Goal: Information Seeking & Learning: Find specific fact

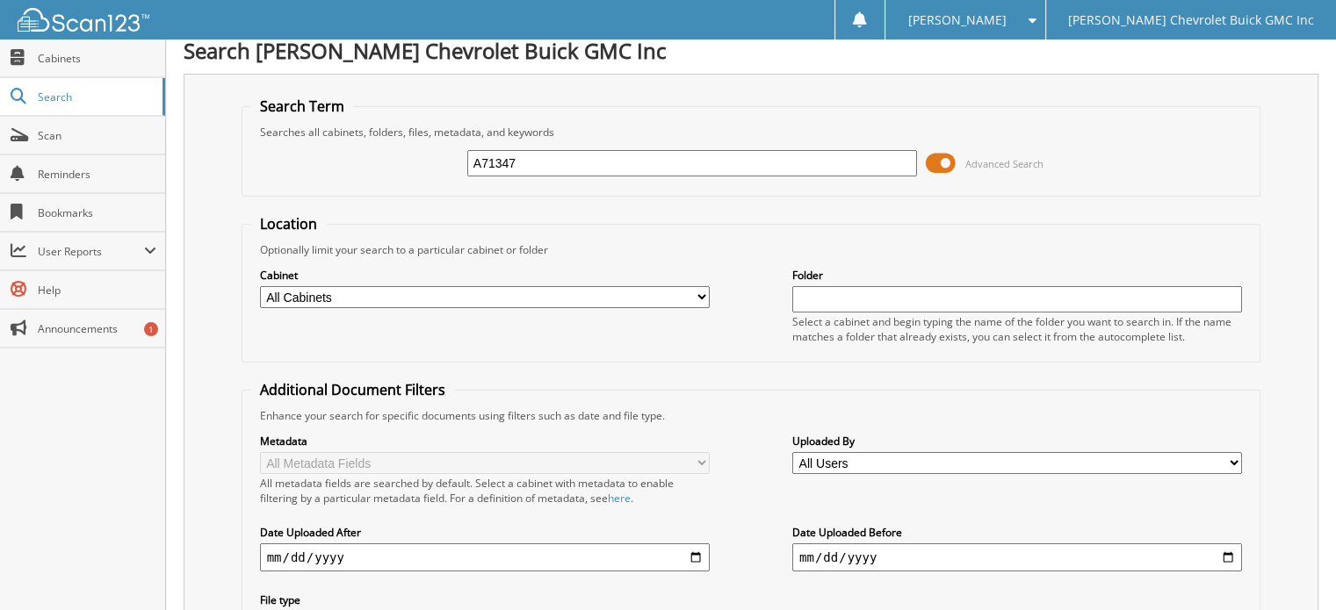
scroll to position [170, 0]
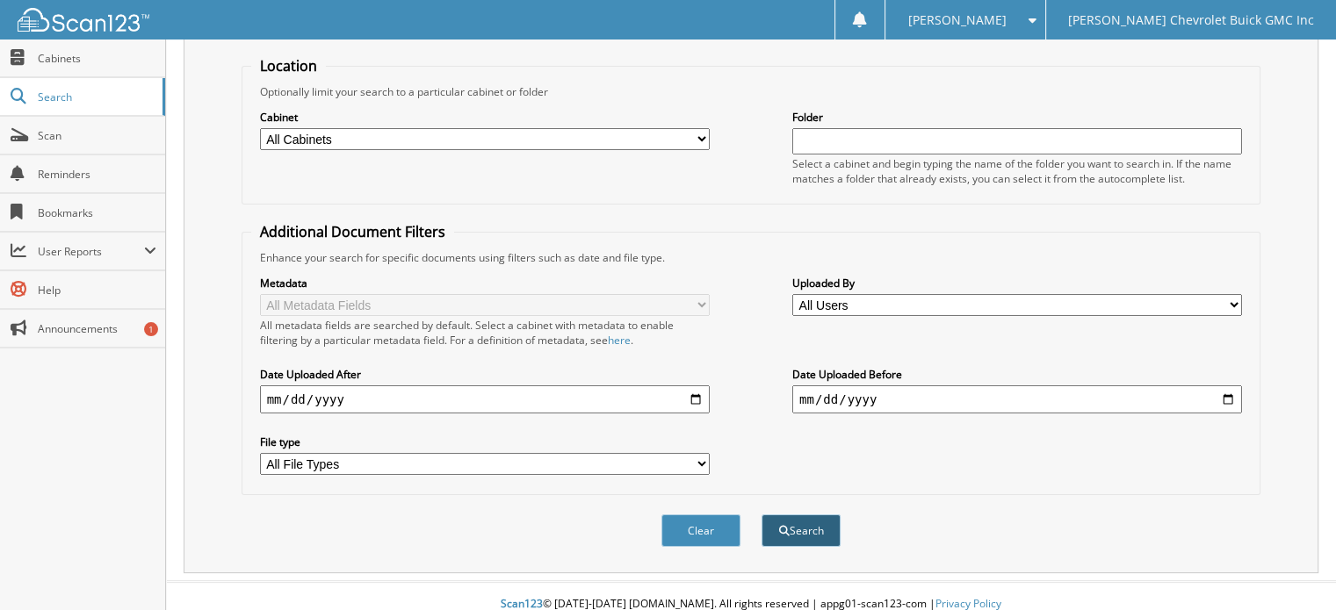
type input "A71347"
click at [791, 516] on button "Search" at bounding box center [800, 531] width 79 height 32
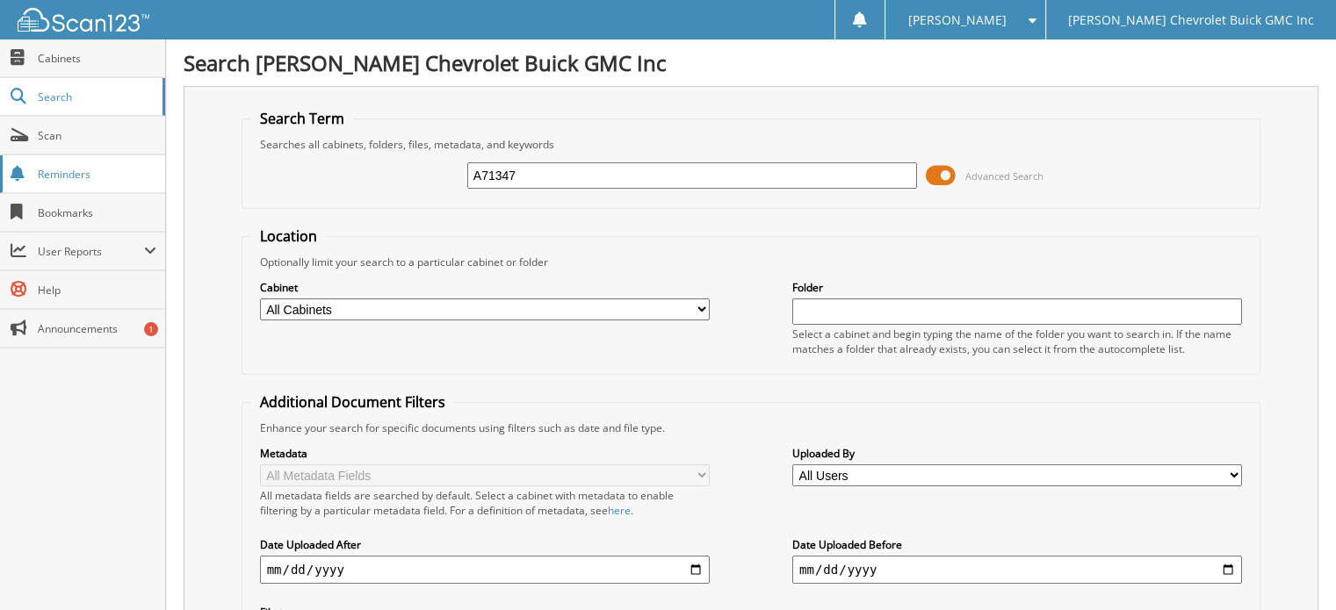
drag, startPoint x: 541, startPoint y: 164, endPoint x: 130, endPoint y: 164, distance: 410.9
click at [130, 164] on body "[PERSON_NAME] Settings Logout [PERSON_NAME] Chevrolet Buick GMC Inc Close Cabin…" at bounding box center [668, 546] width 1336 height 1093
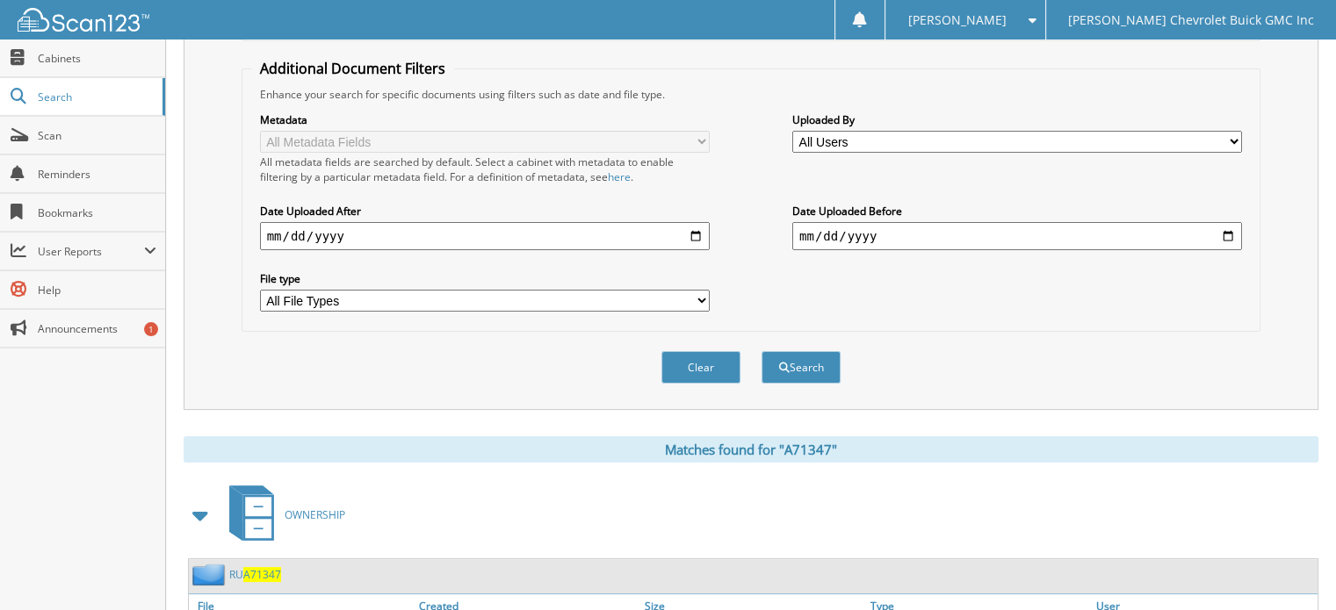
scroll to position [351, 0]
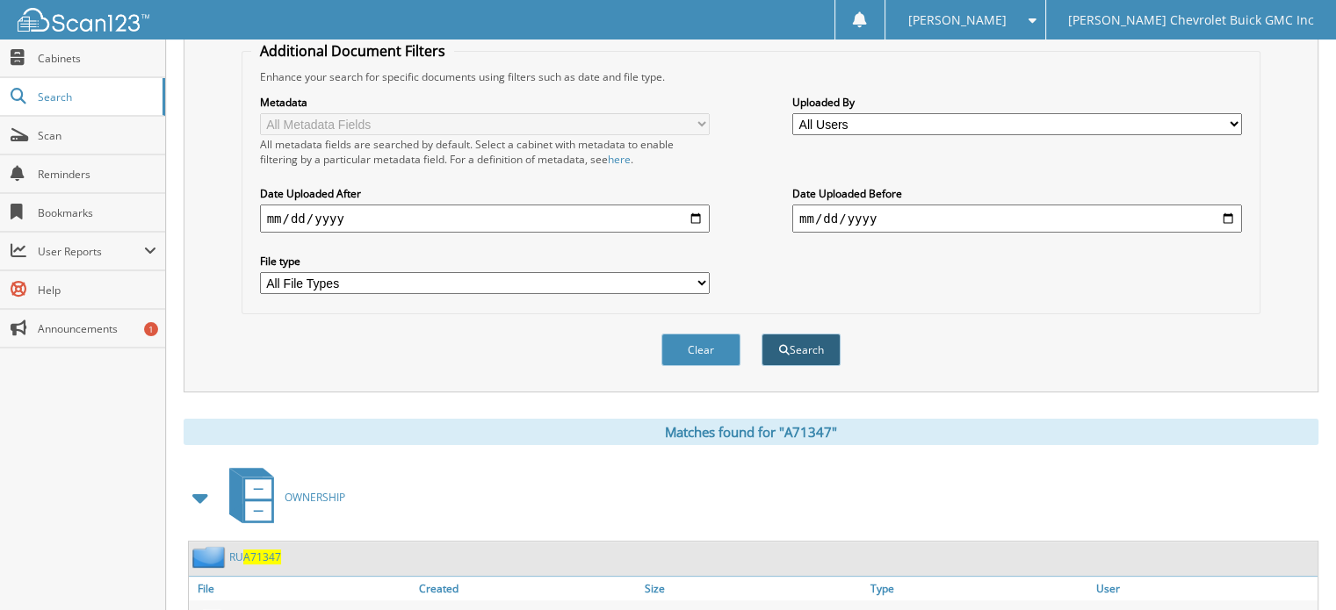
type input "79644"
click at [798, 343] on button "Search" at bounding box center [800, 350] width 79 height 32
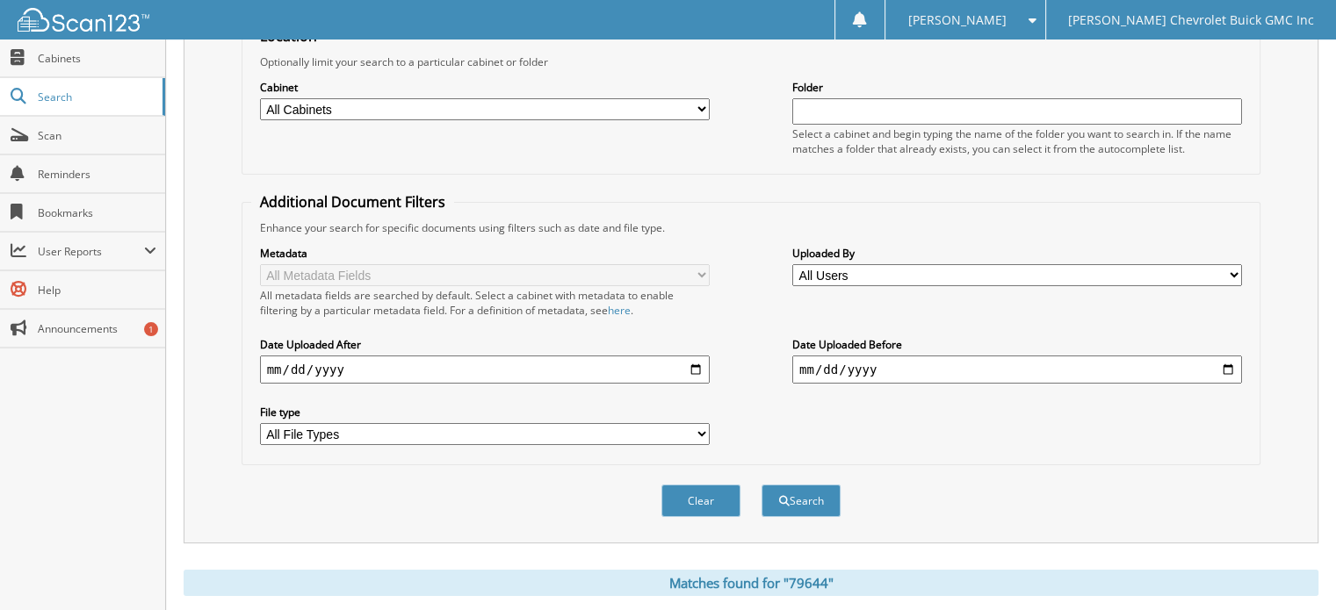
scroll to position [69, 0]
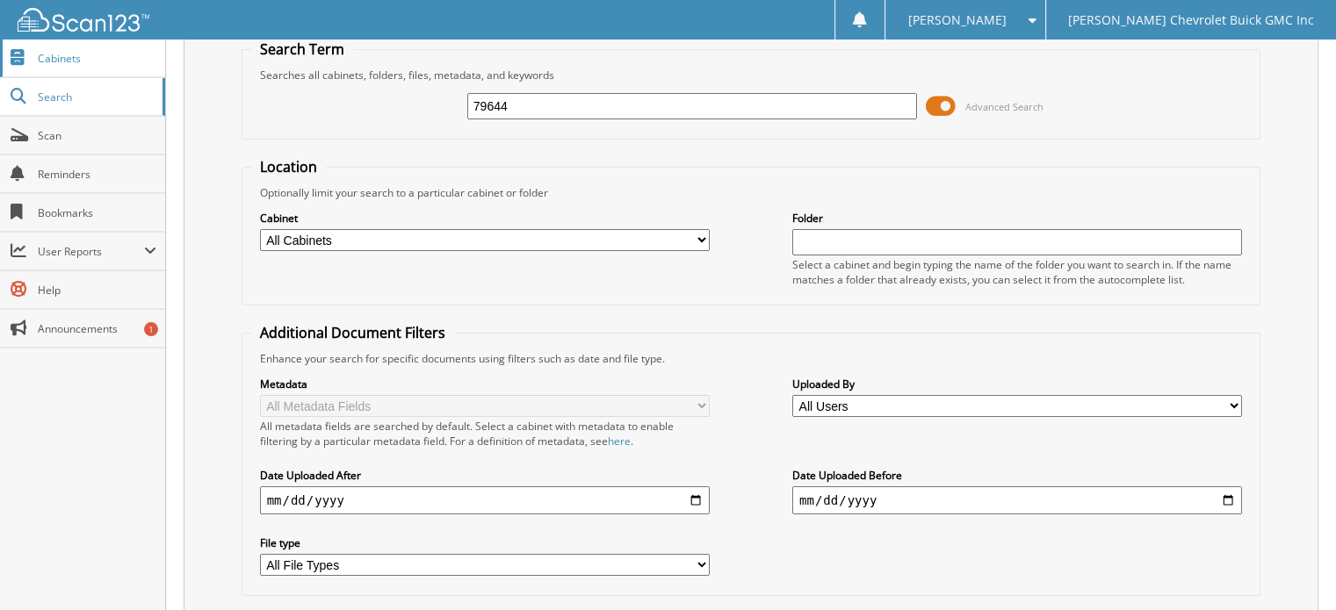
drag, startPoint x: 538, startPoint y: 103, endPoint x: 104, endPoint y: 57, distance: 437.0
click at [104, 55] on body "[PERSON_NAME] Settings Logout [PERSON_NAME] Chevrolet Buick GMC Inc Close Cabin…" at bounding box center [668, 455] width 1336 height 1049
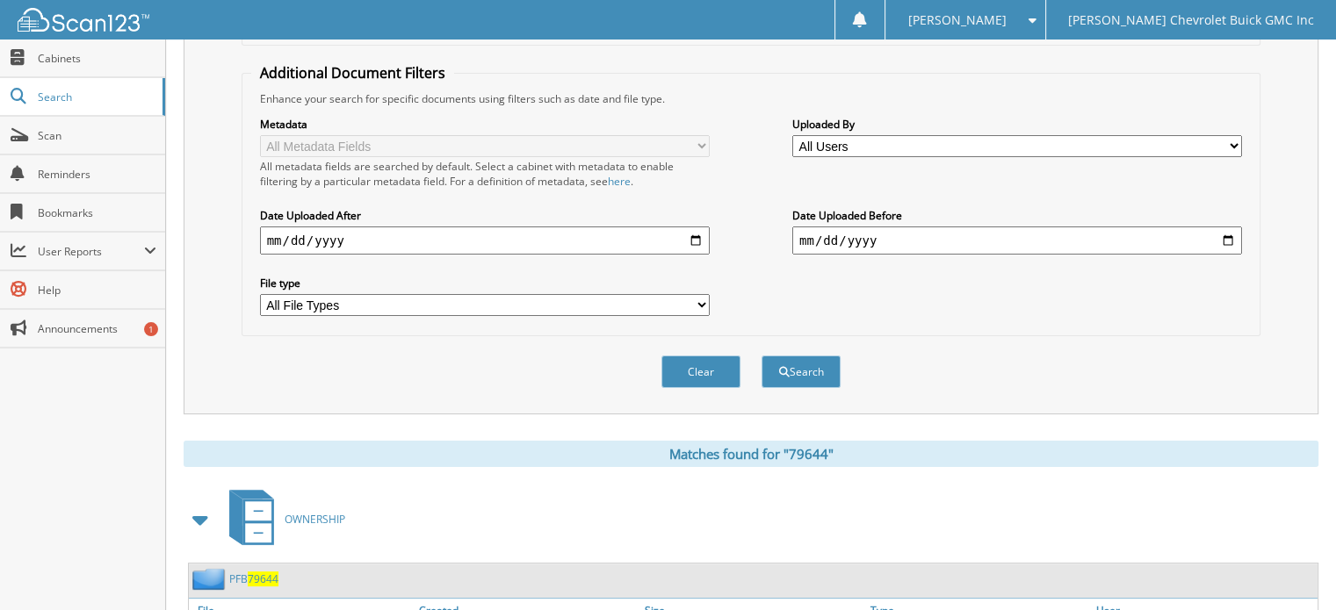
scroll to position [333, 0]
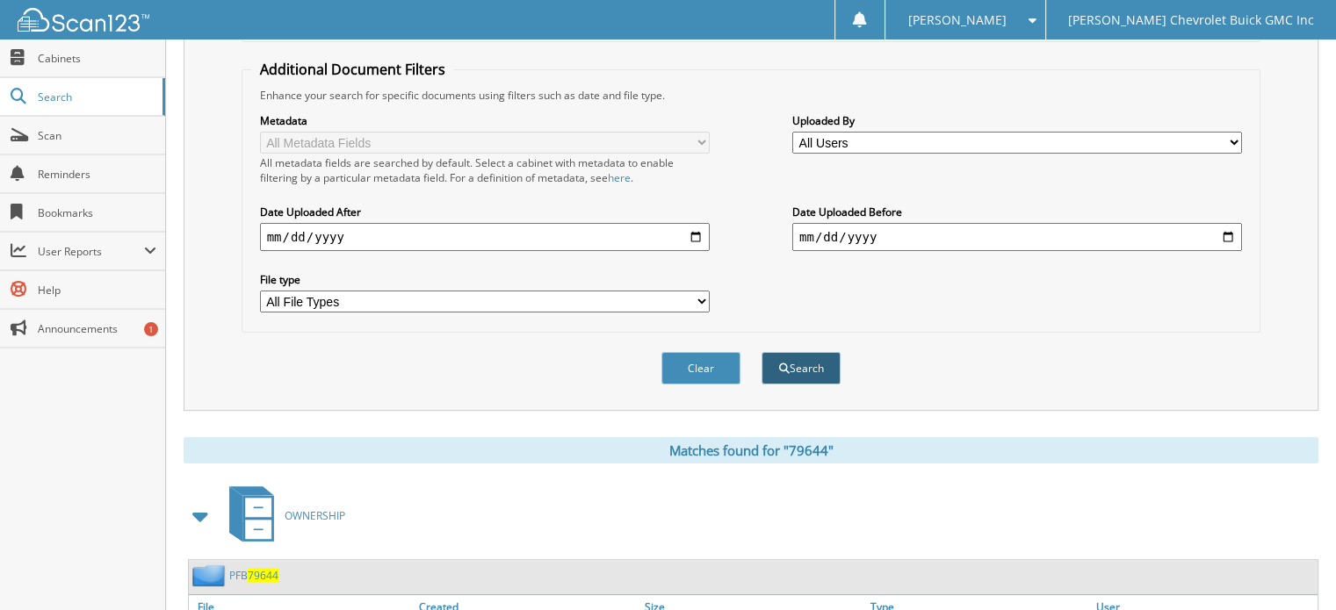
type input "248765"
click at [808, 356] on button "Search" at bounding box center [800, 368] width 79 height 32
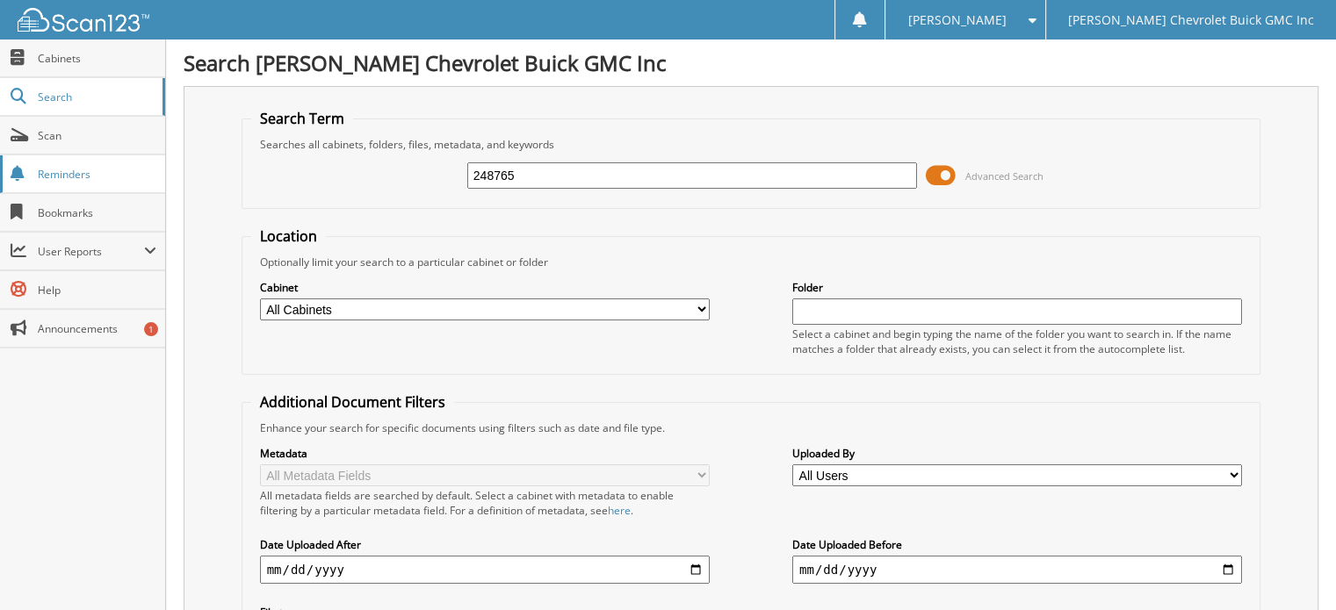
drag, startPoint x: 544, startPoint y: 171, endPoint x: 30, endPoint y: 155, distance: 514.8
click at [30, 155] on body "[PERSON_NAME] Settings Logout [PERSON_NAME] Chevrolet Buick GMC Inc Close Cabin…" at bounding box center [668, 524] width 1336 height 1049
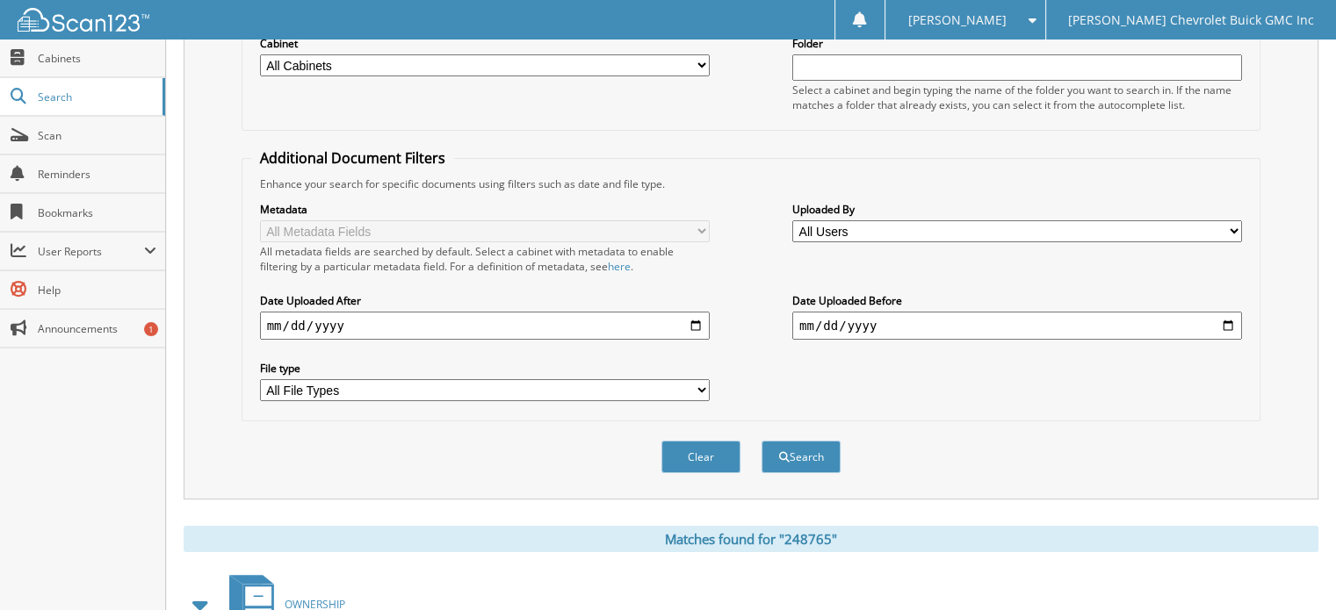
scroll to position [263, 0]
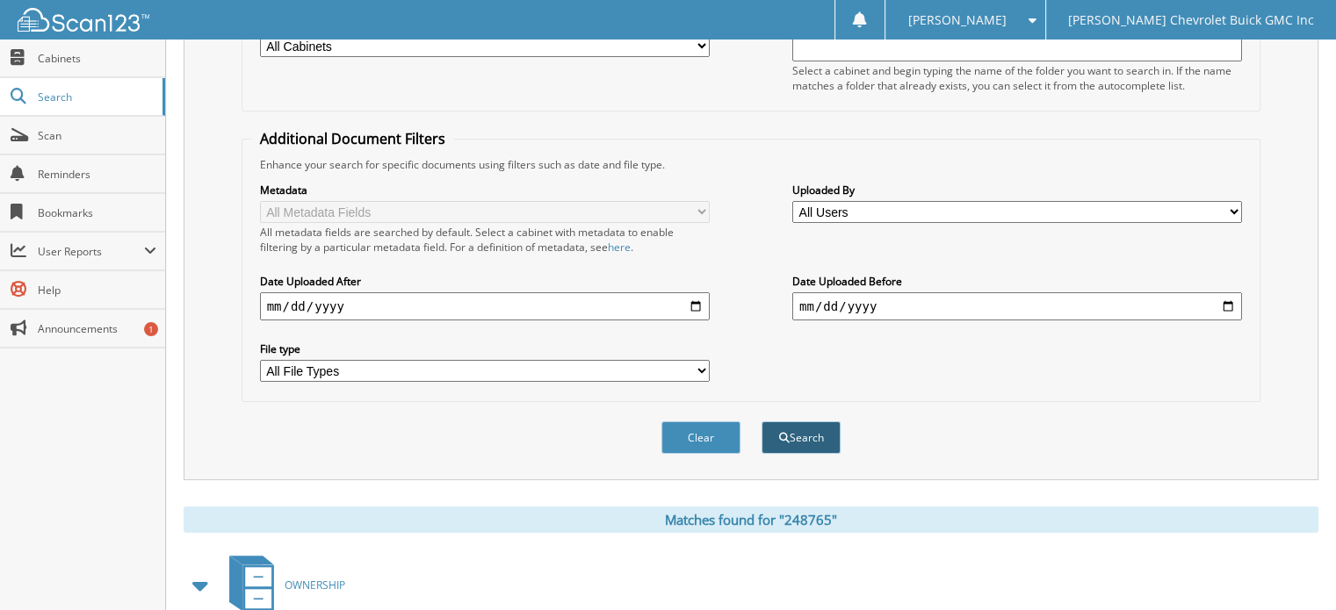
type input "379487"
click at [811, 430] on button "Search" at bounding box center [800, 437] width 79 height 32
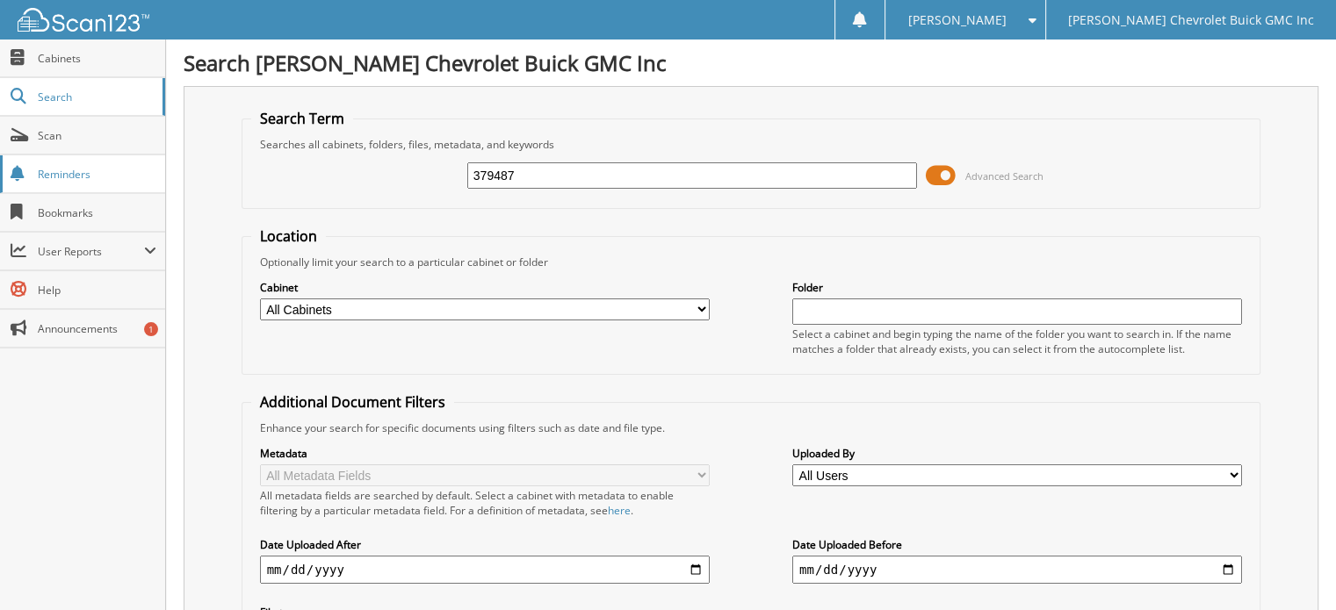
drag, startPoint x: 559, startPoint y: 173, endPoint x: 23, endPoint y: 165, distance: 536.6
click at [23, 165] on body "[PERSON_NAME] Settings Logout [PERSON_NAME] Chevrolet Buick GMC Inc Close Cabin…" at bounding box center [668, 524] width 1336 height 1049
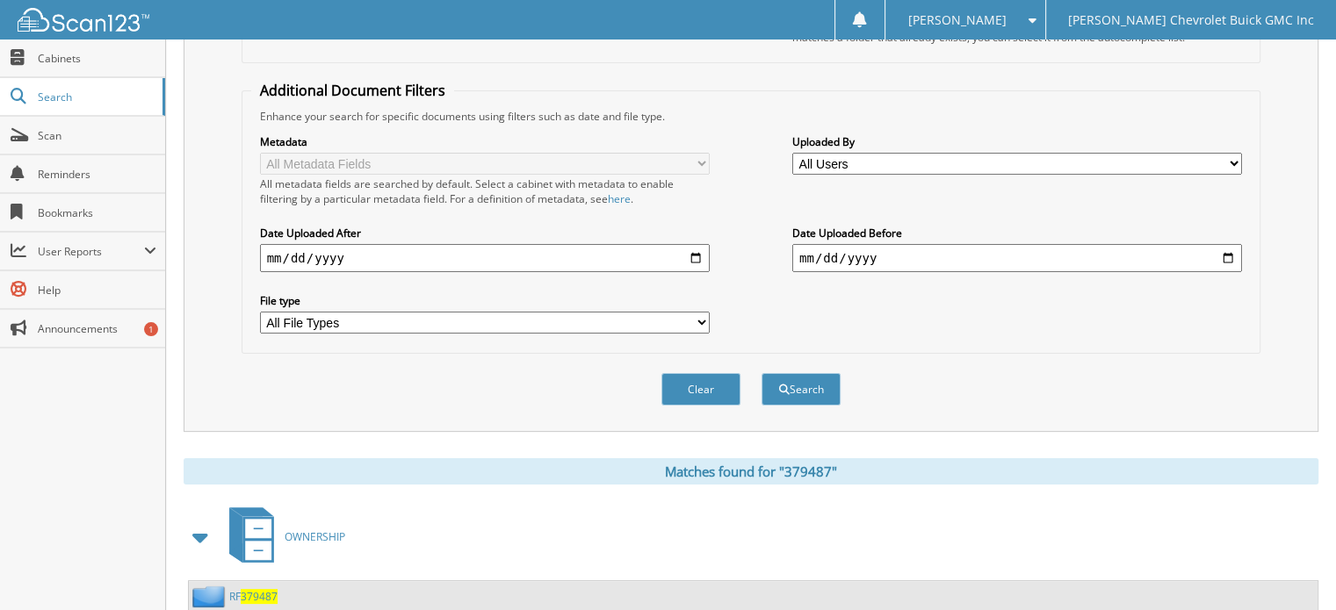
scroll to position [351, 0]
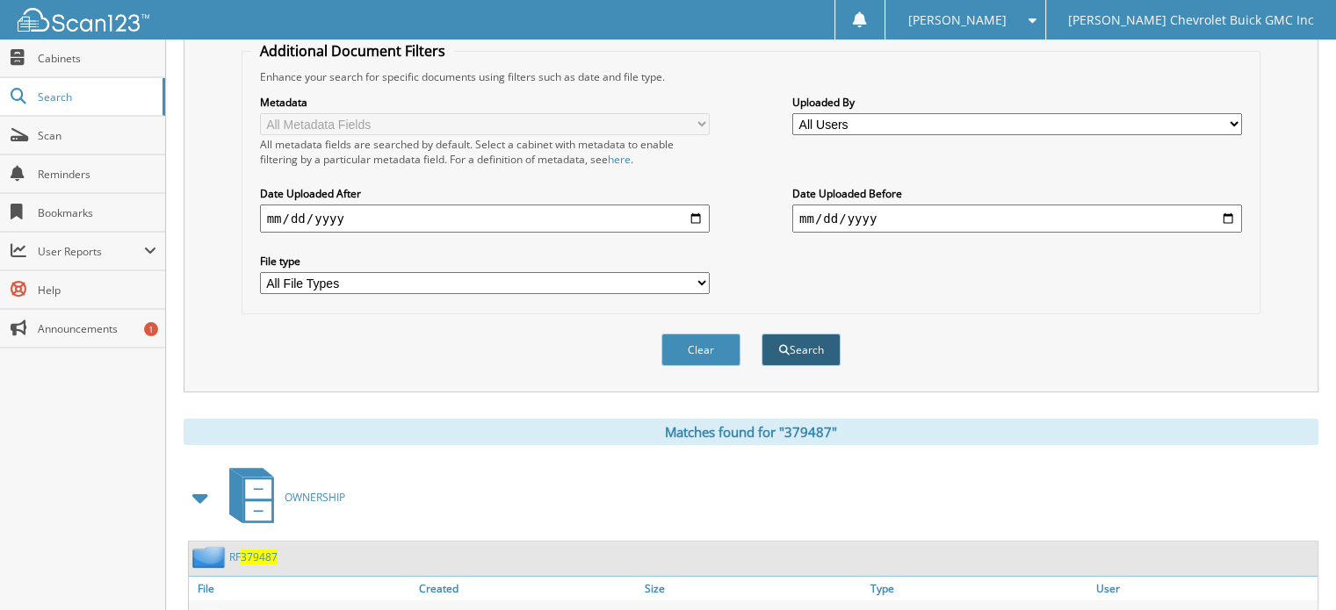
type input "137035"
click at [813, 340] on button "Search" at bounding box center [800, 350] width 79 height 32
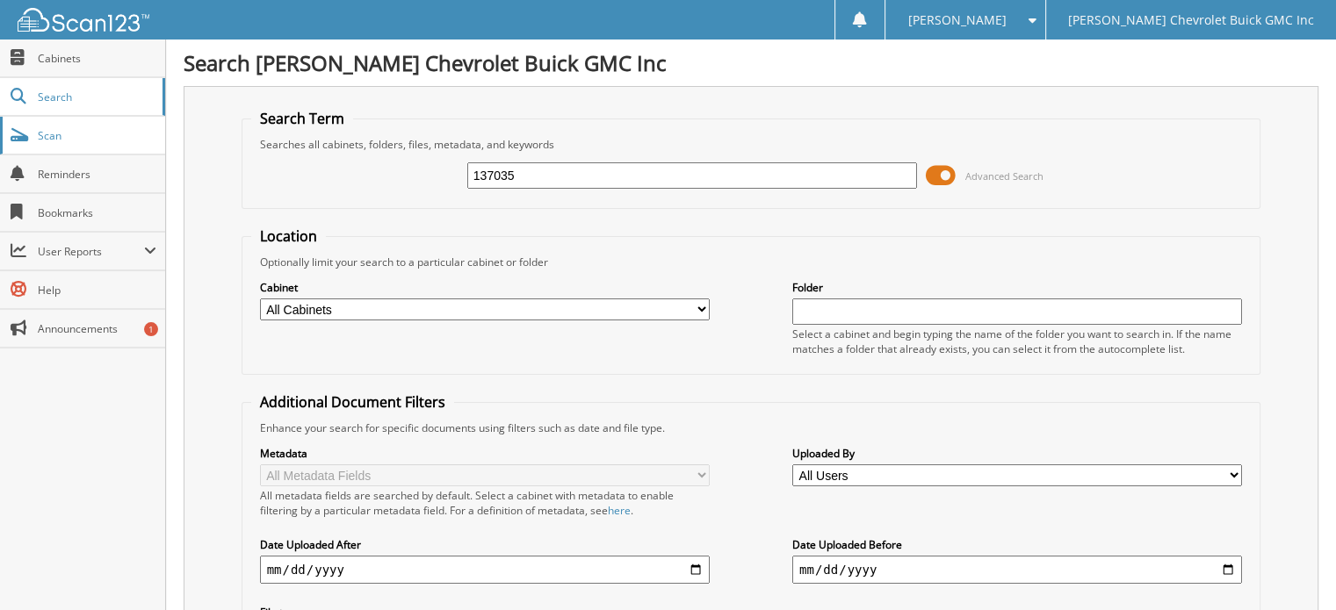
drag, startPoint x: 562, startPoint y: 175, endPoint x: 45, endPoint y: 133, distance: 518.8
click at [46, 136] on body "[PERSON_NAME] Settings Logout [PERSON_NAME] Chevrolet Buick GMC Inc Close Cabin…" at bounding box center [668, 524] width 1336 height 1049
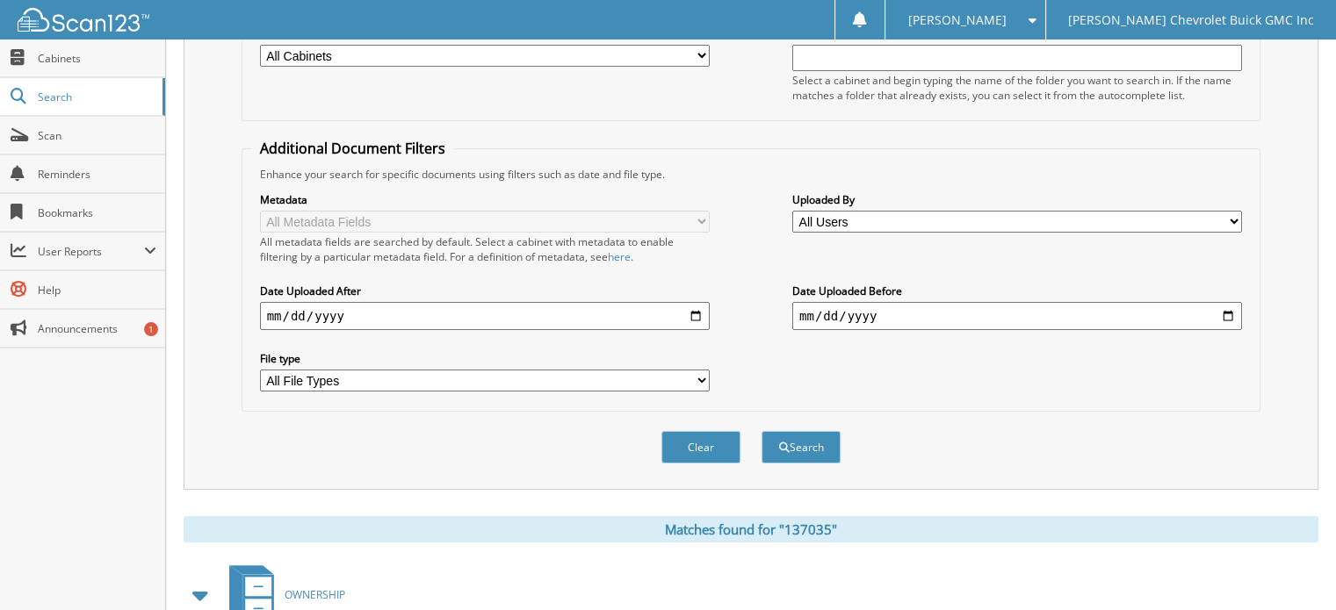
scroll to position [351, 0]
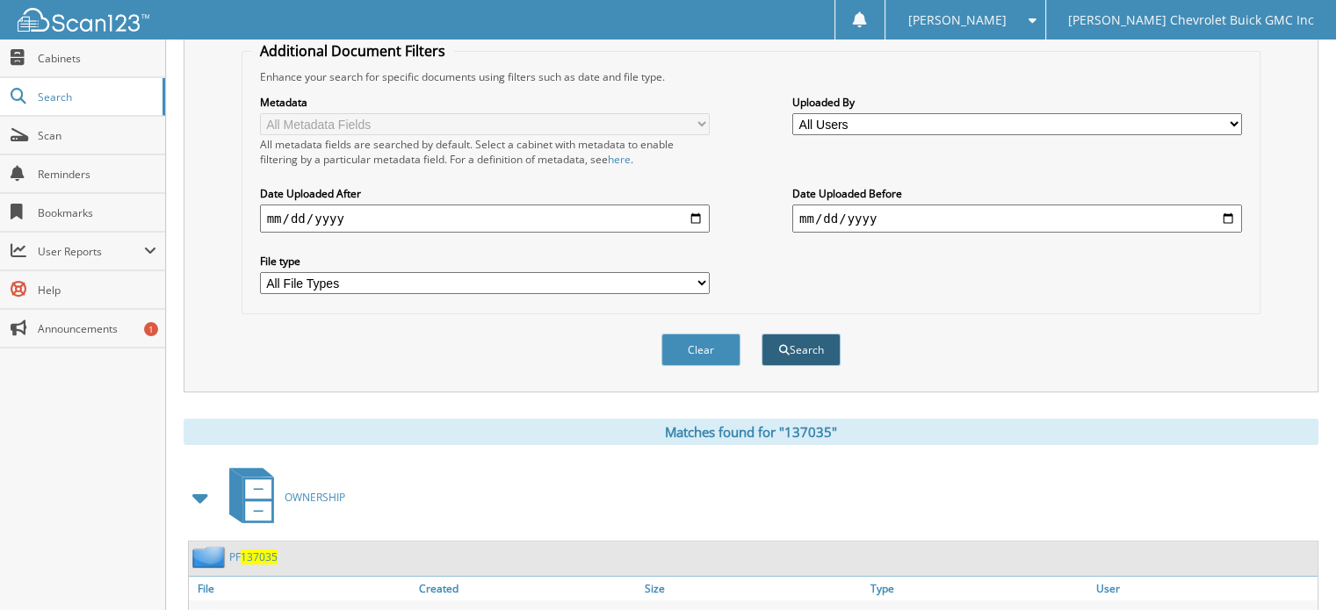
type input "129329"
click at [806, 334] on button "Search" at bounding box center [800, 350] width 79 height 32
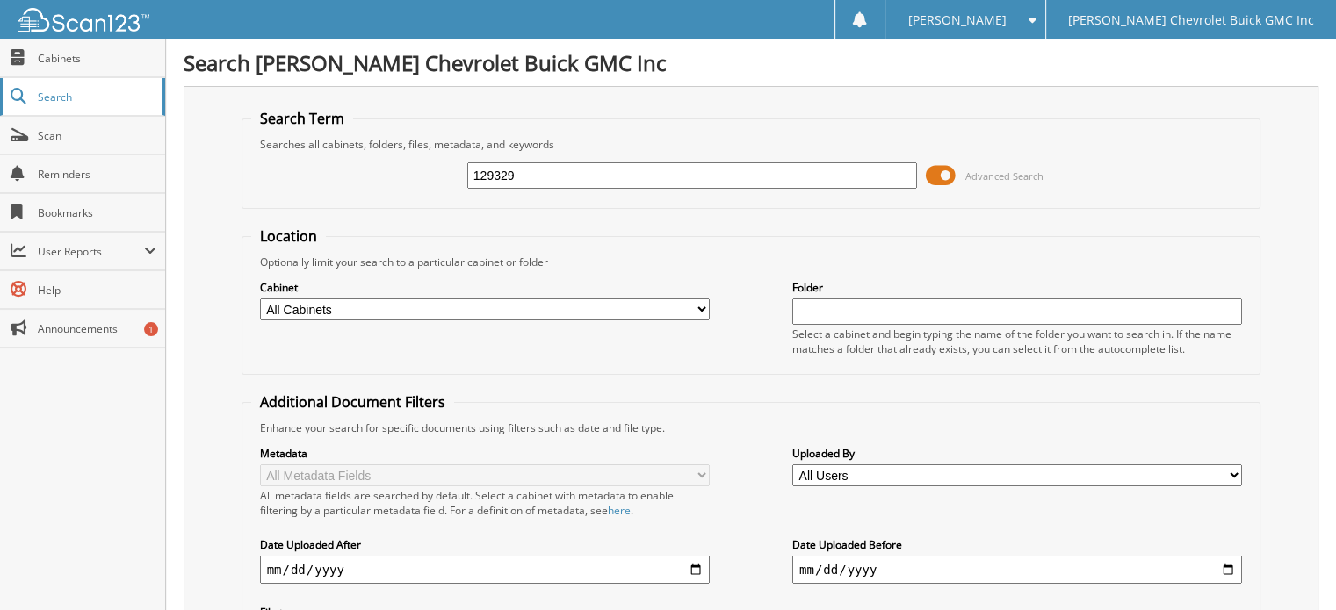
drag, startPoint x: 12, startPoint y: 143, endPoint x: 5, endPoint y: 102, distance: 41.9
click at [0, 109] on body "[PERSON_NAME] Settings Logout [PERSON_NAME] Chevrolet Buick GMC Inc Close Cabin…" at bounding box center [668, 546] width 1336 height 1093
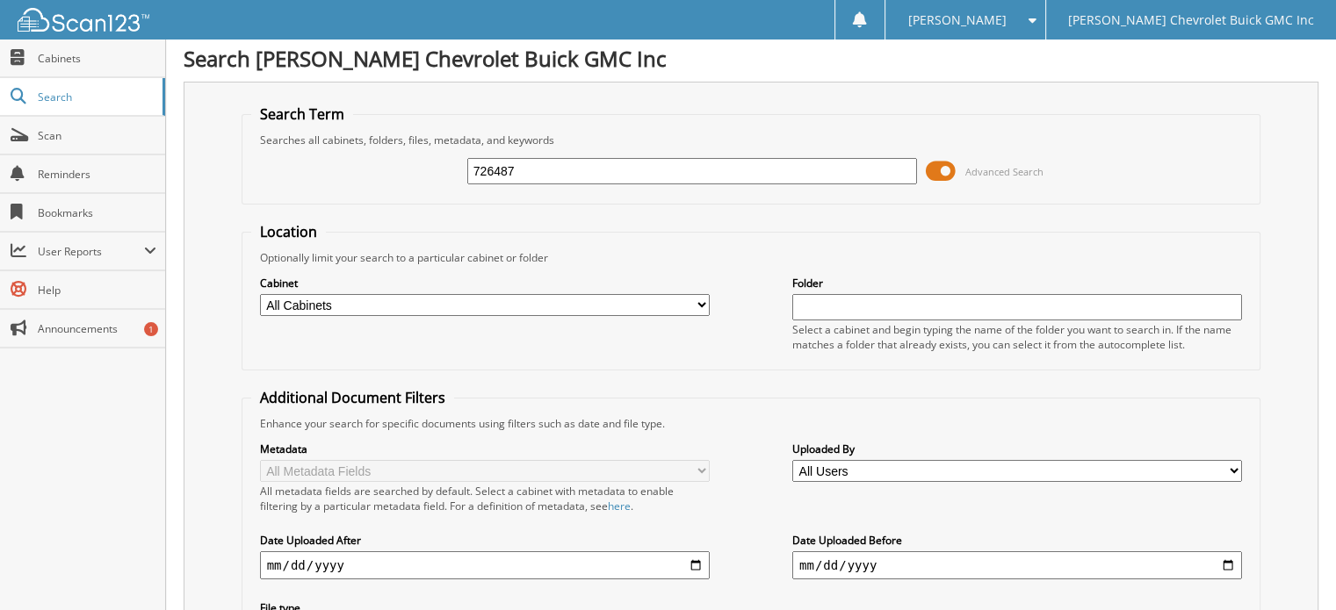
scroll to position [263, 0]
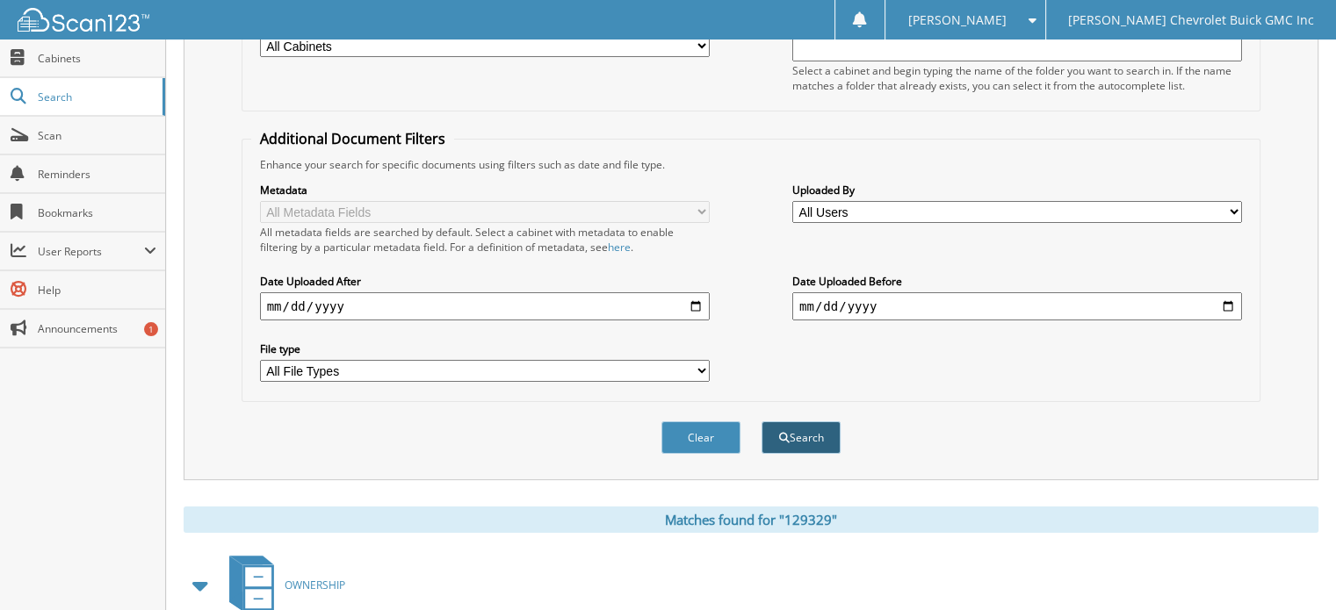
type input "726487"
click at [810, 421] on button "Search" at bounding box center [800, 437] width 79 height 32
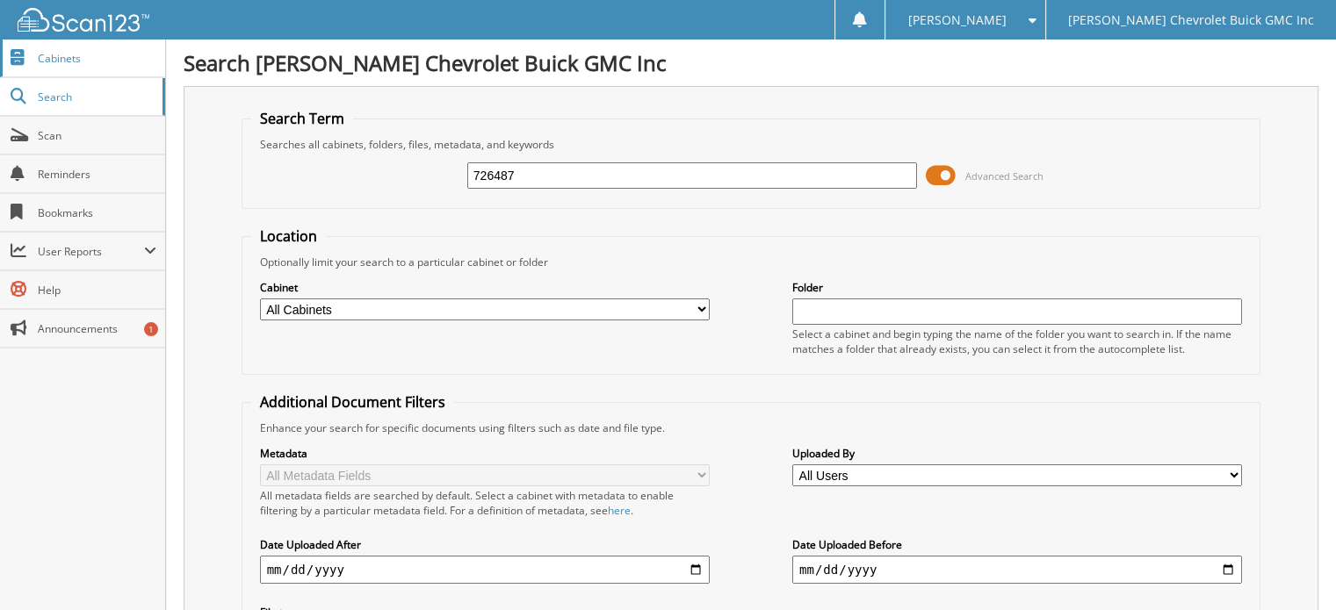
drag, startPoint x: 549, startPoint y: 172, endPoint x: 0, endPoint y: 75, distance: 557.4
click at [0, 76] on body "[PERSON_NAME] Settings Logout [PERSON_NAME] Chevrolet Buick GMC Inc Close Cabin…" at bounding box center [668, 546] width 1336 height 1093
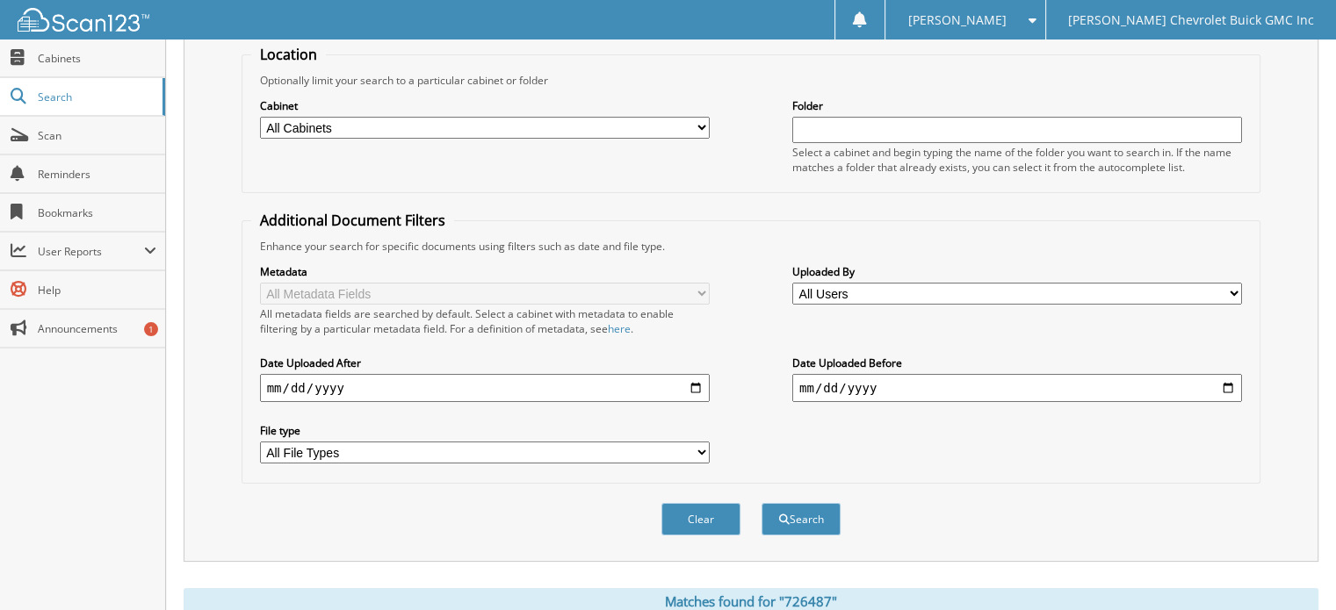
scroll to position [263, 0]
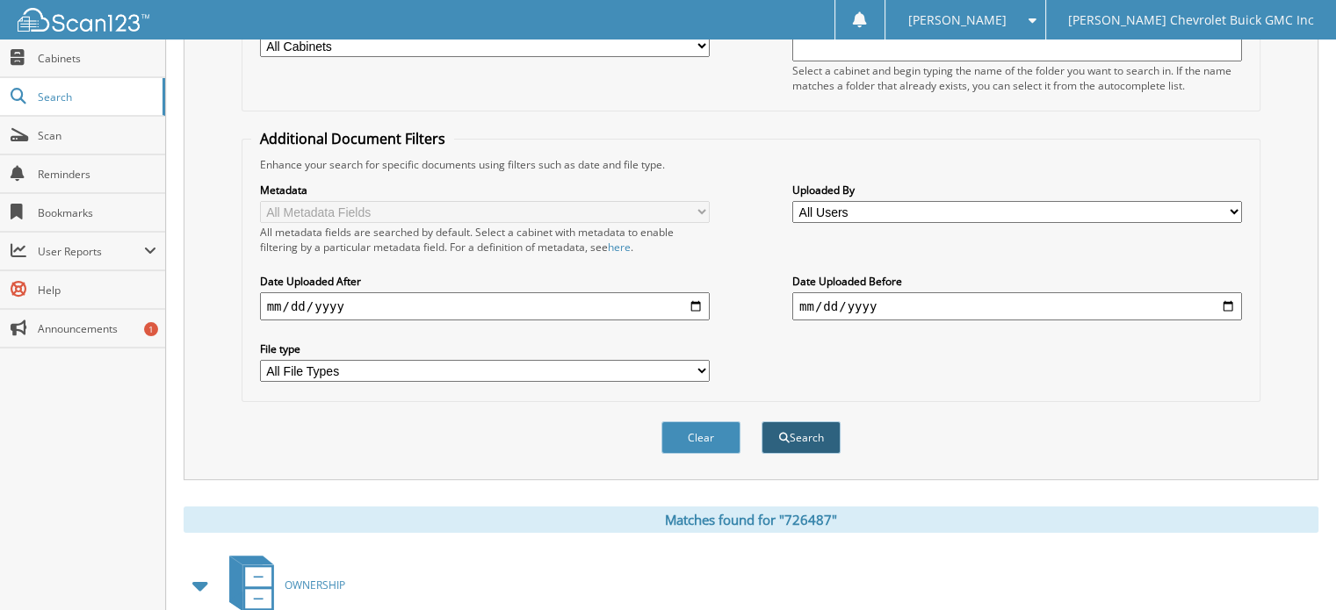
type input "a51696"
click at [821, 424] on button "Search" at bounding box center [800, 437] width 79 height 32
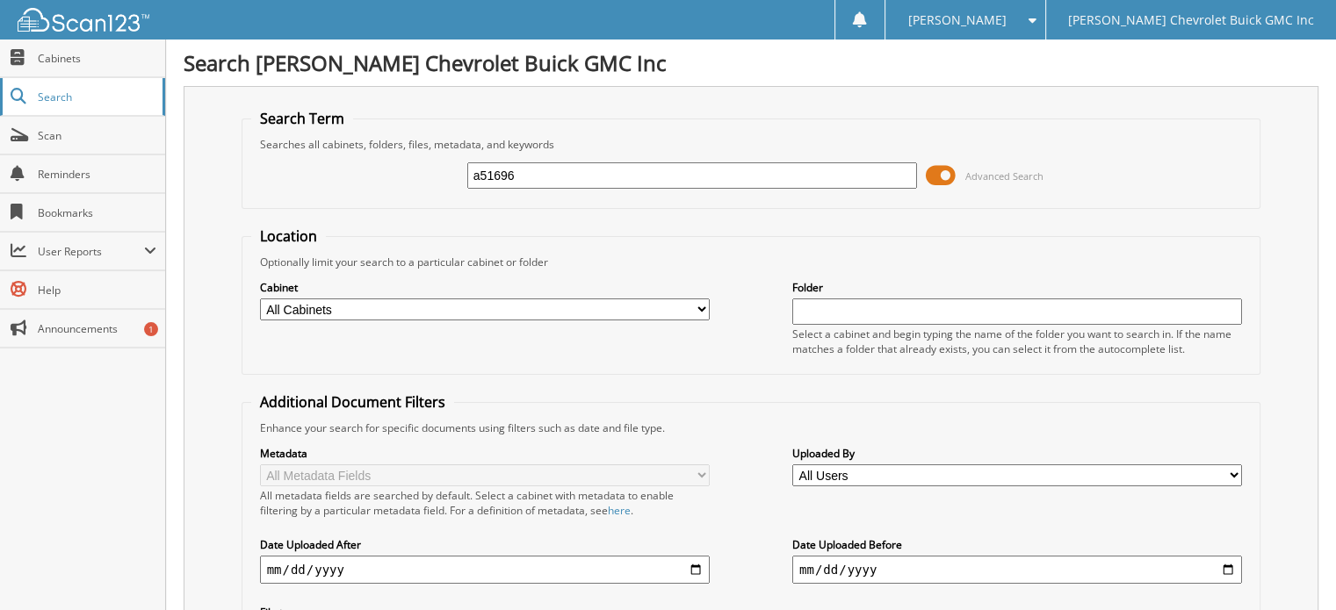
drag, startPoint x: 0, startPoint y: 115, endPoint x: 0, endPoint y: 99, distance: 15.8
click at [0, 100] on body "Donna S. Settings Logout Larry Hudson Chevrolet Buick GMC Inc Close Cabinets Se…" at bounding box center [668, 596] width 1336 height 1192
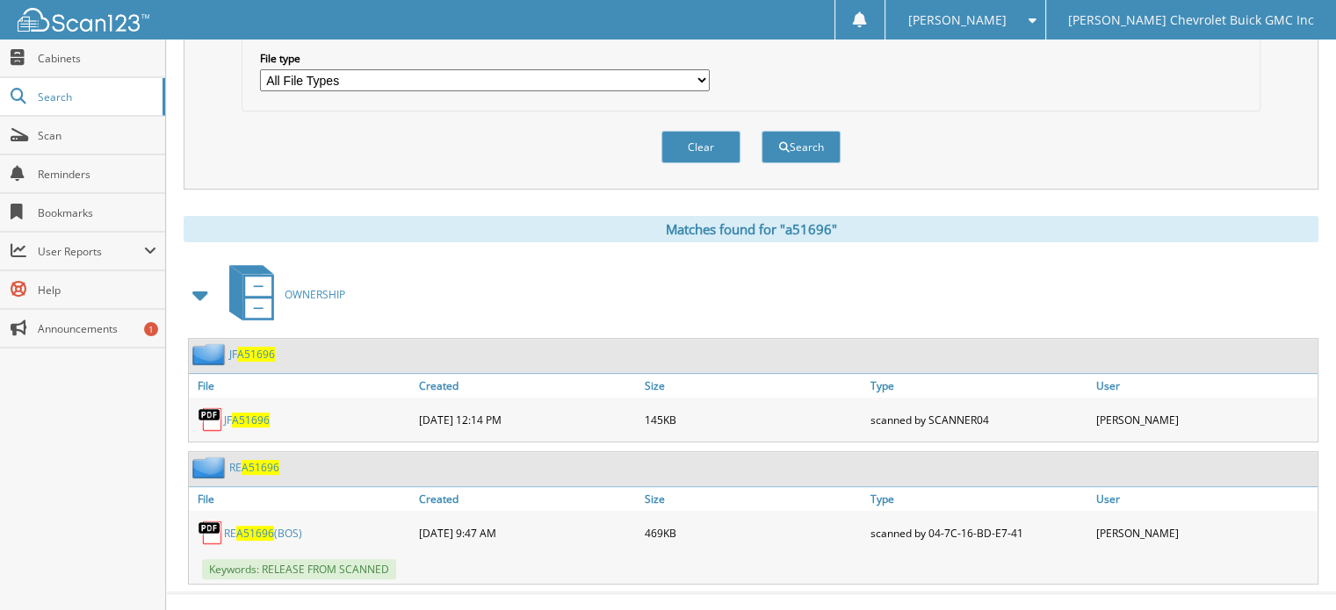
scroll to position [560, 0]
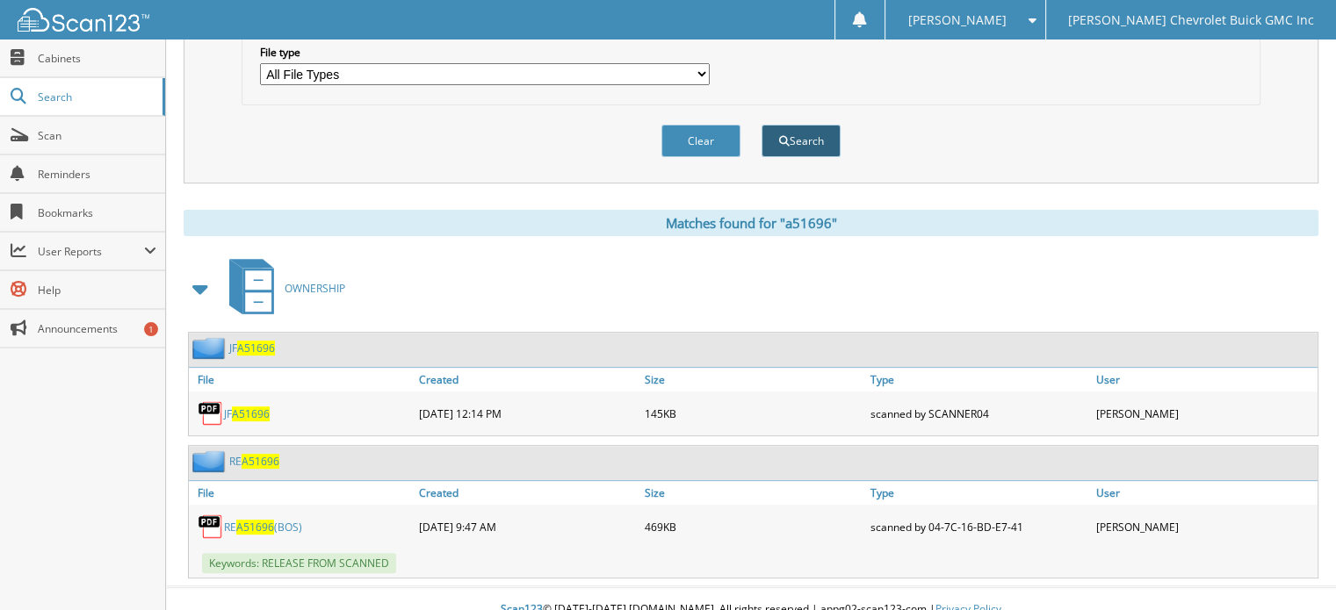
type input "555389"
click at [806, 129] on button "Search" at bounding box center [800, 141] width 79 height 32
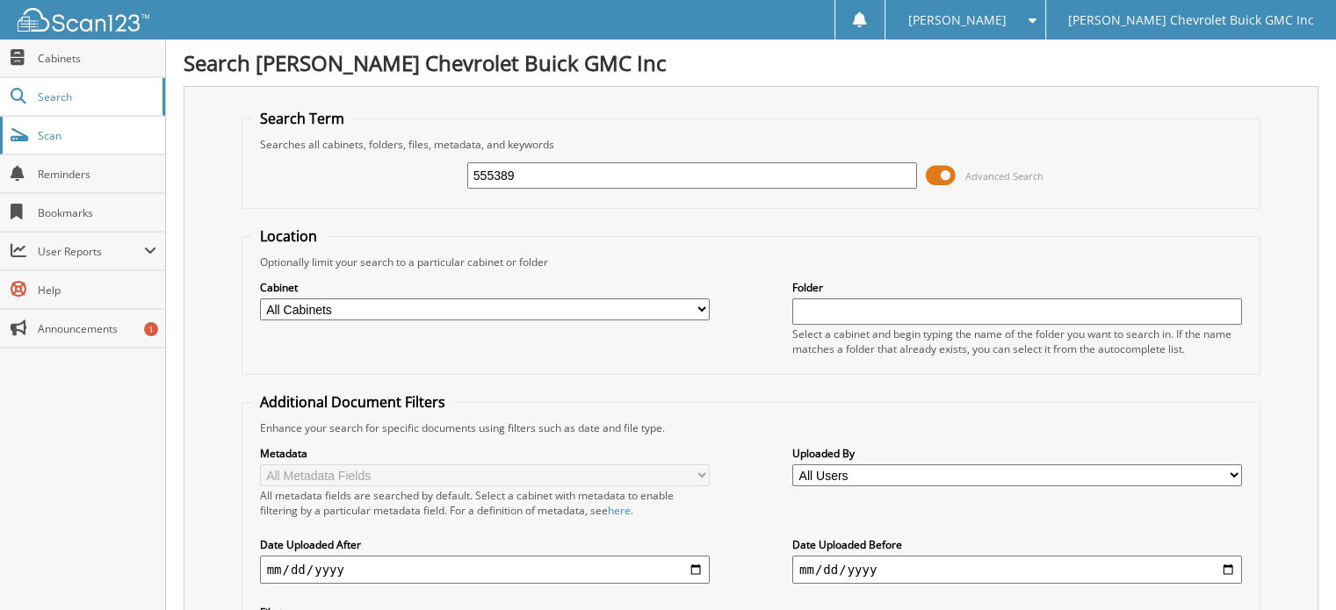
drag, startPoint x: 570, startPoint y: 170, endPoint x: 0, endPoint y: 131, distance: 571.2
click at [0, 131] on body "[PERSON_NAME] Settings Logout [PERSON_NAME] Chevrolet Buick GMC Inc Close Cabin…" at bounding box center [668, 429] width 1336 height 858
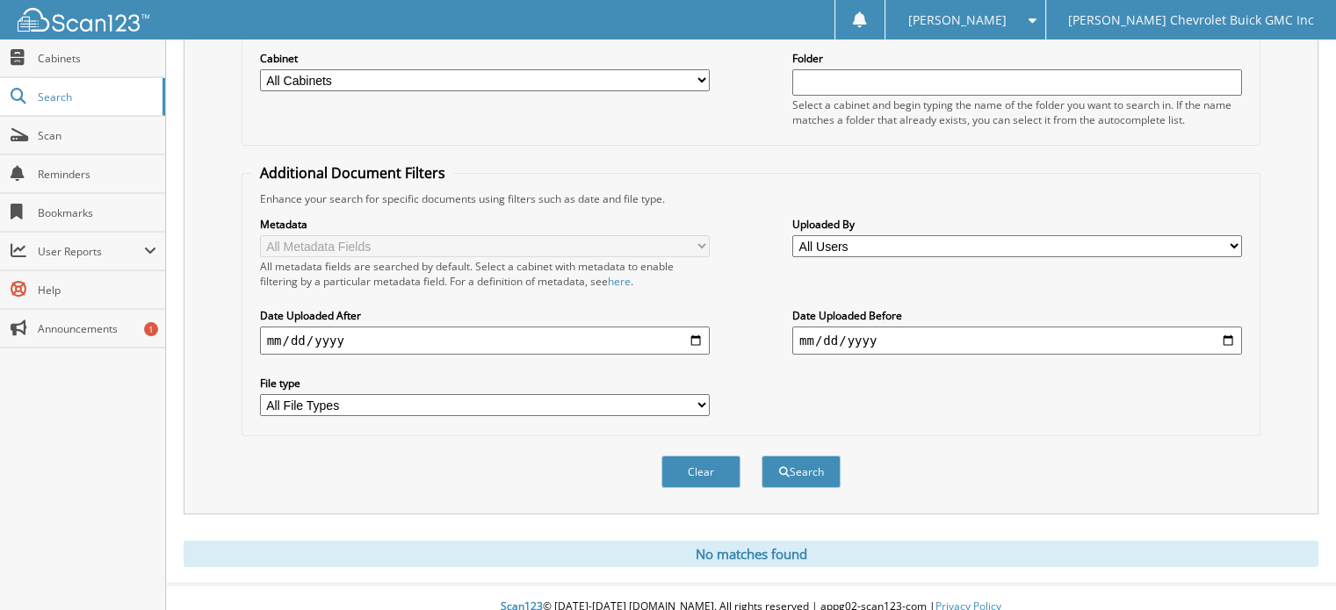
scroll to position [232, 0]
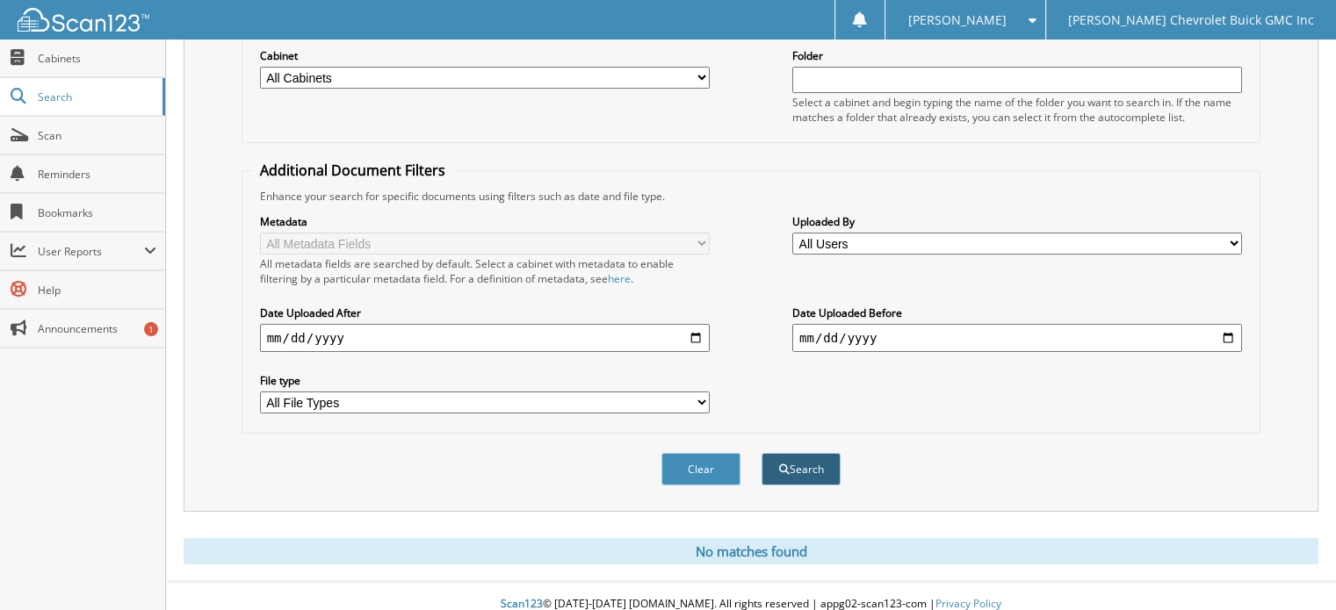
type input "5553989"
click at [808, 463] on button "Search" at bounding box center [800, 469] width 79 height 32
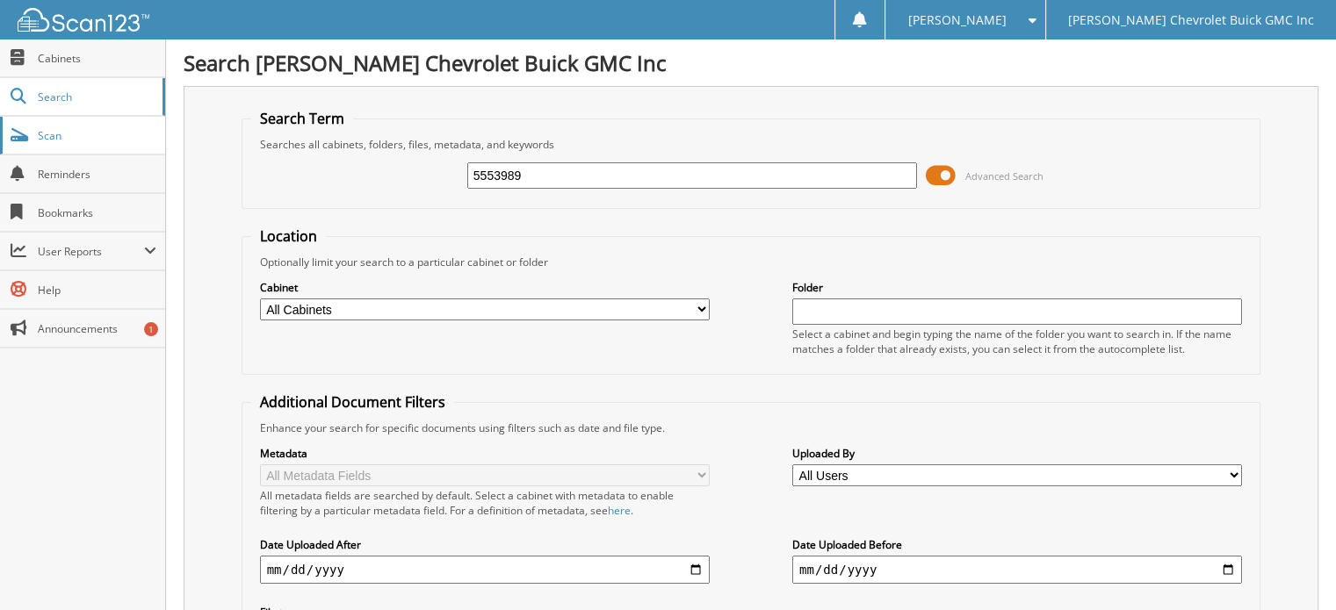
drag, startPoint x: 574, startPoint y: 172, endPoint x: 0, endPoint y: 125, distance: 576.2
click at [0, 125] on body "Donna S. Settings Logout Larry Hudson Chevrolet Buick GMC Inc Close Cabinets Se…" at bounding box center [668, 524] width 1336 height 1049
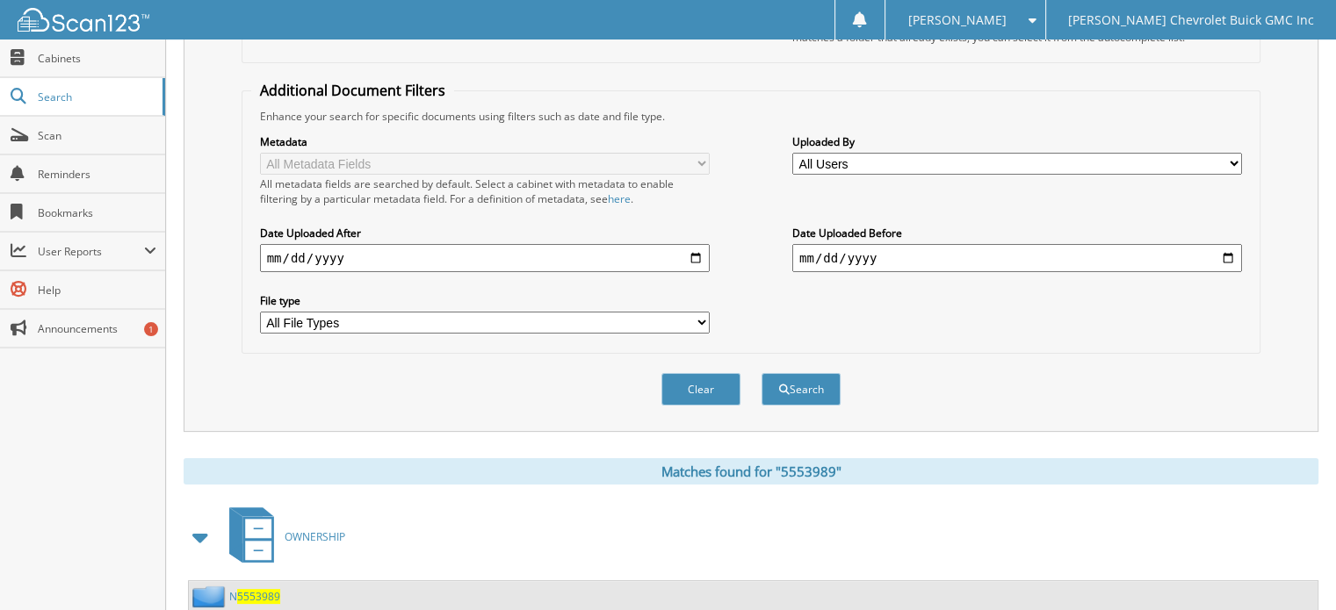
scroll to position [351, 0]
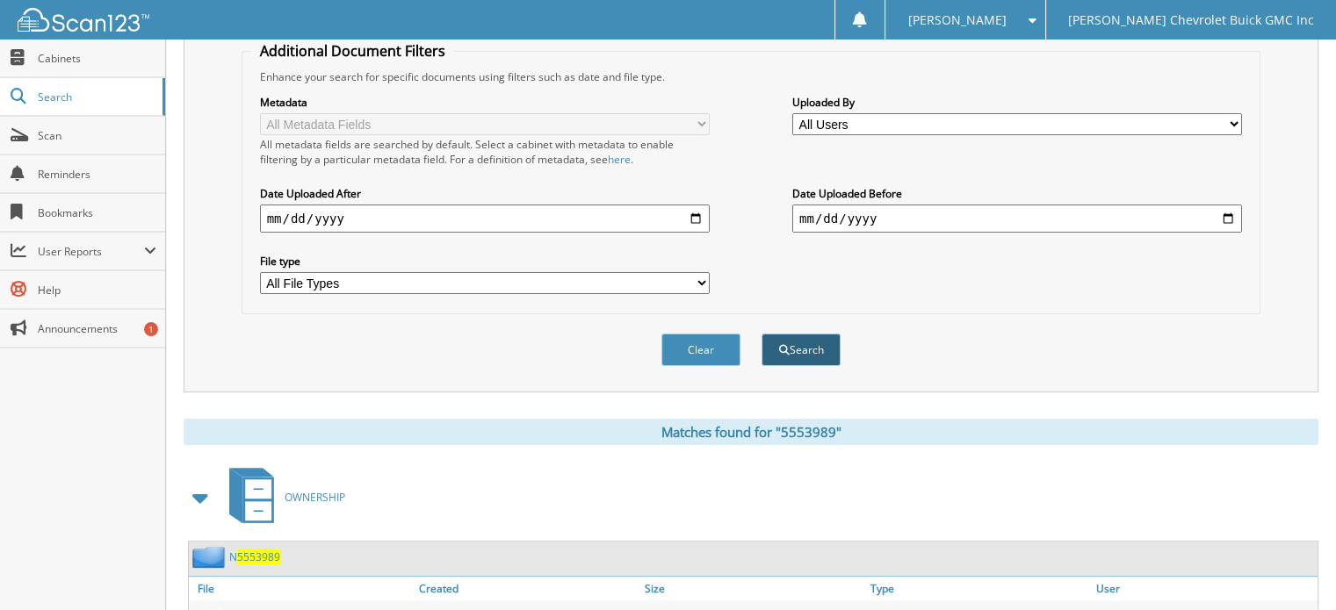
type input "85916"
click at [809, 335] on button "Search" at bounding box center [800, 350] width 79 height 32
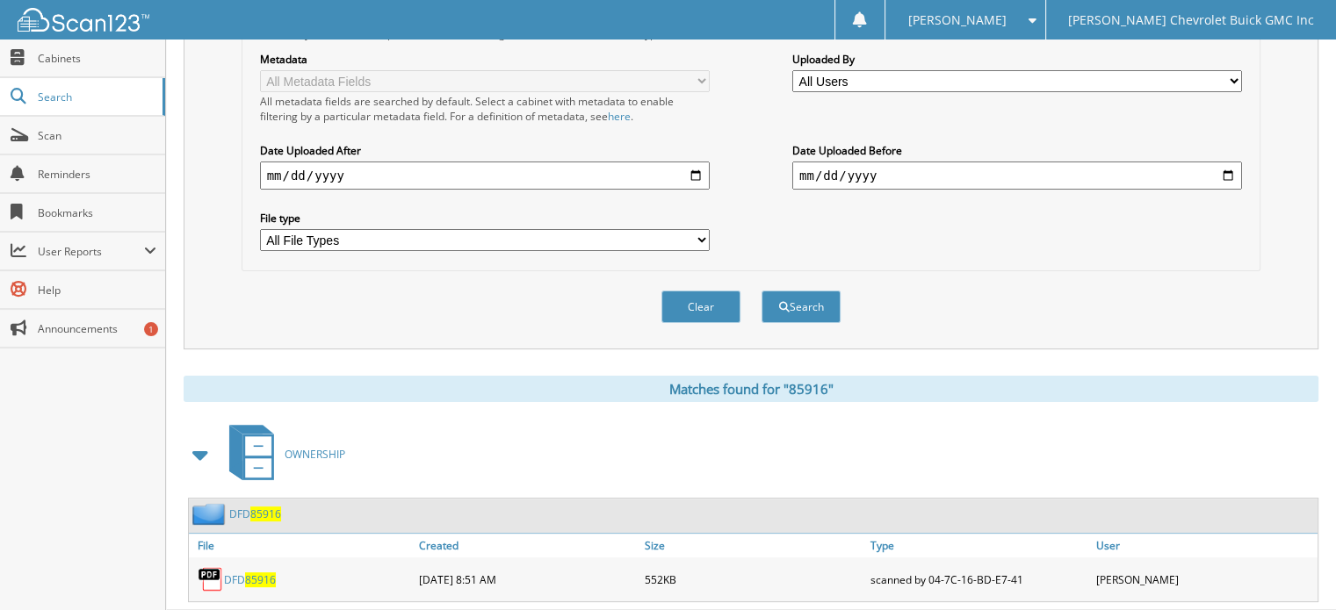
scroll to position [421, 0]
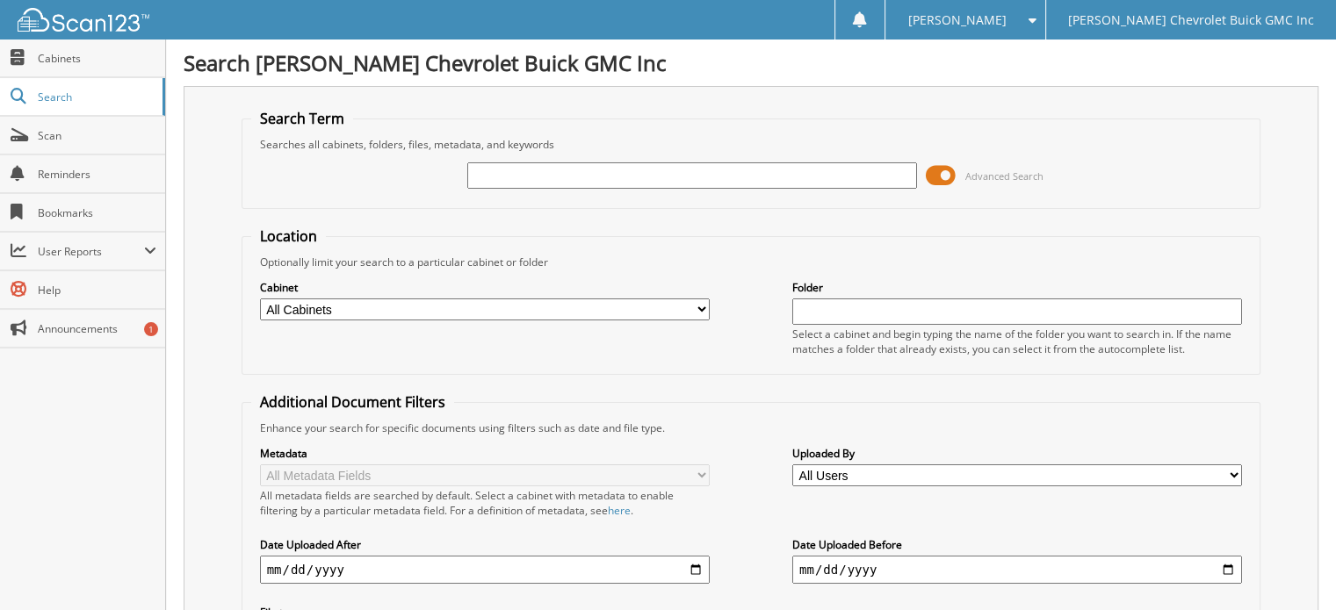
click at [492, 178] on input "text" at bounding box center [692, 175] width 450 height 26
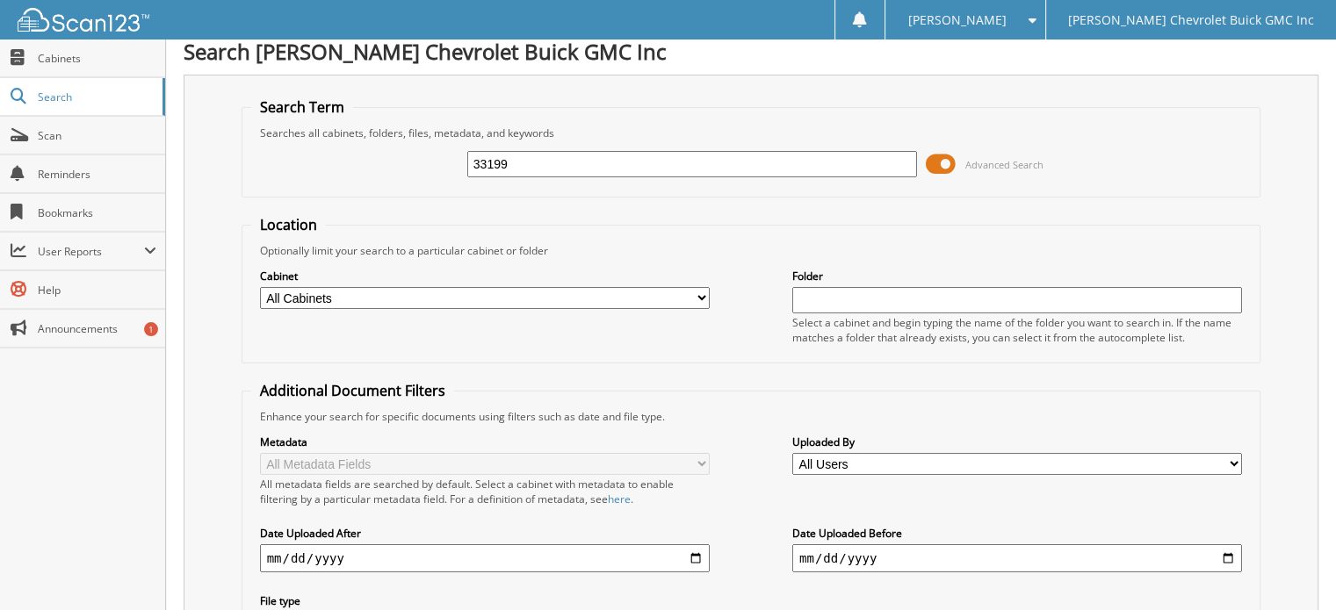
scroll to position [170, 0]
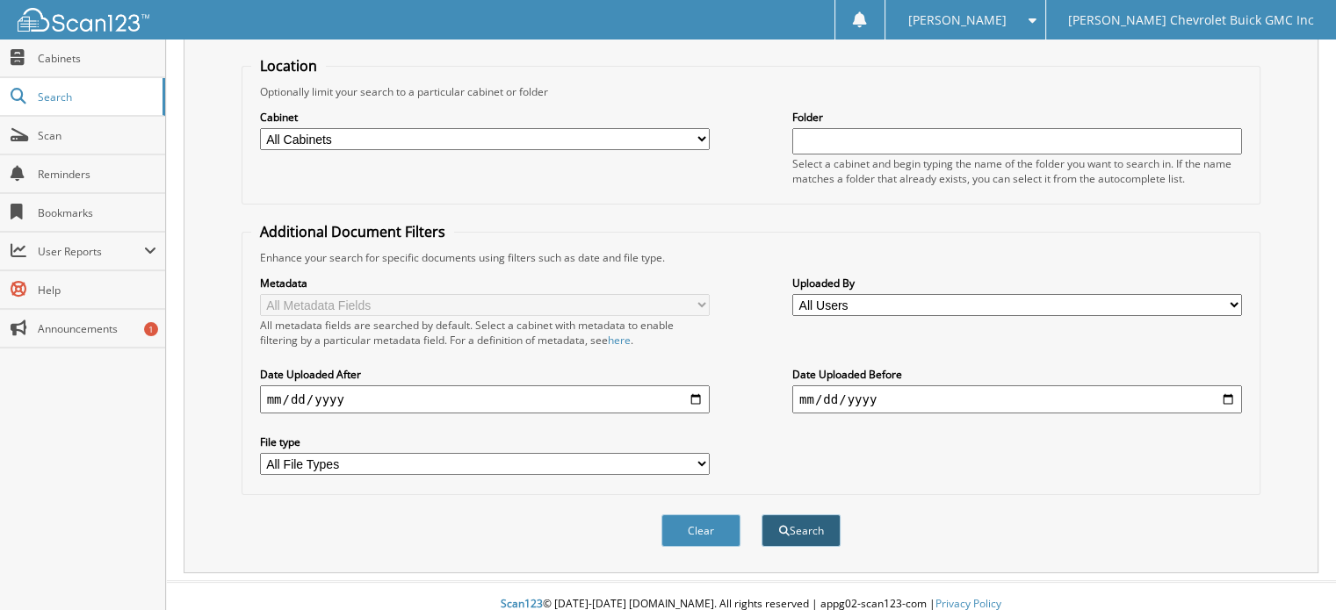
type input "33199"
click at [819, 515] on button "Search" at bounding box center [800, 531] width 79 height 32
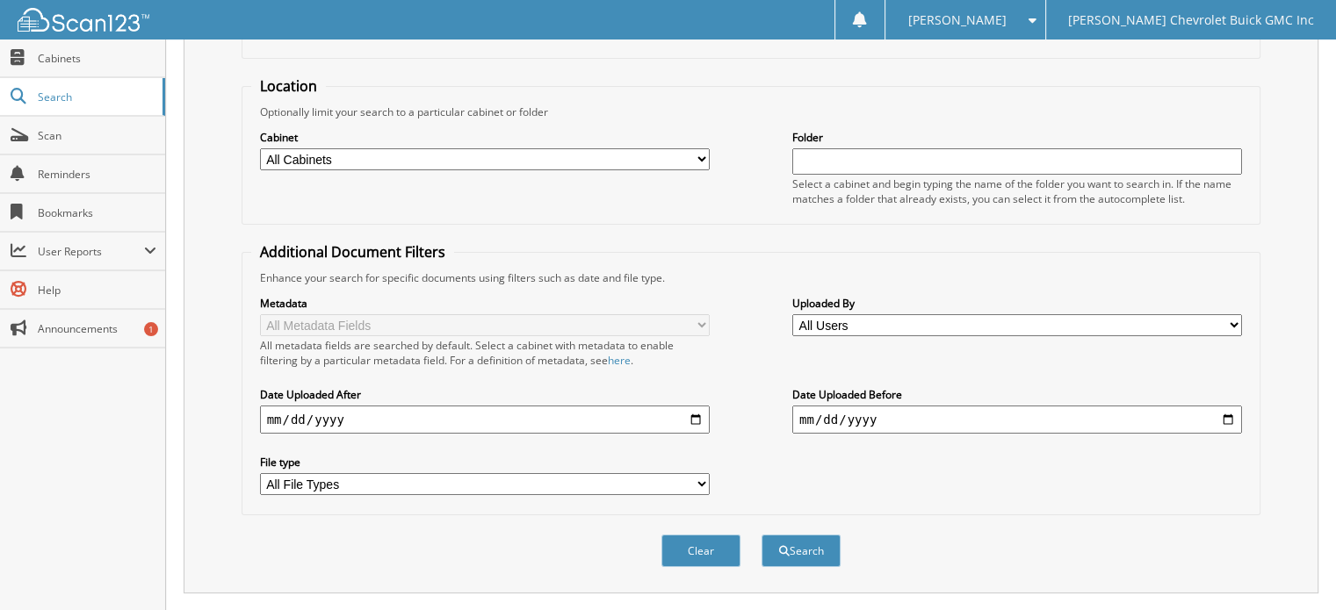
scroll to position [25, 0]
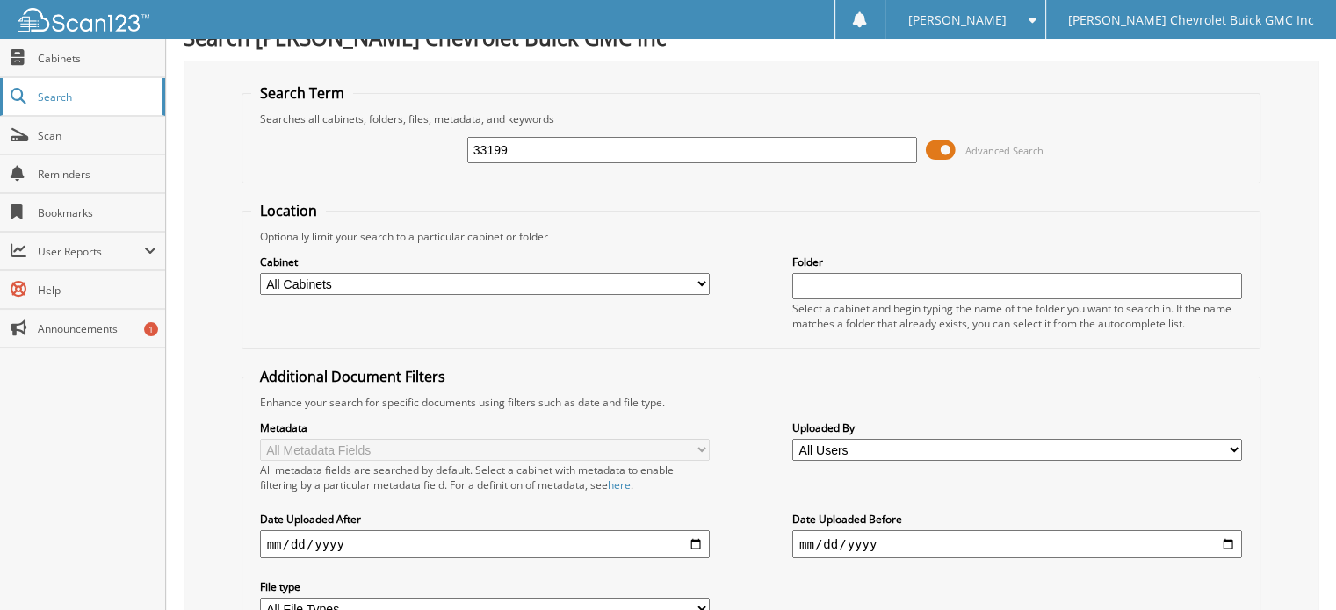
drag, startPoint x: 549, startPoint y: 147, endPoint x: 53, endPoint y: 101, distance: 498.2
click at [49, 110] on body "[PERSON_NAME] Settings Logout [PERSON_NAME] Chevrolet Buick GMC Inc Close Cabin…" at bounding box center [668, 521] width 1336 height 1093
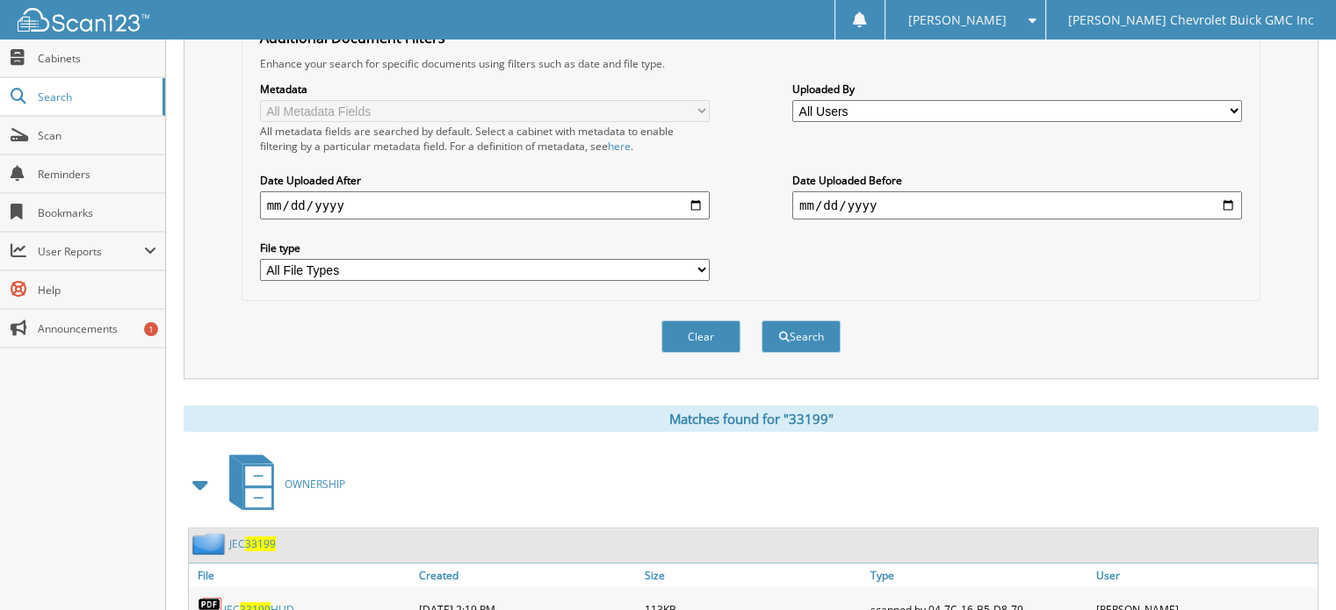
scroll to position [377, 0]
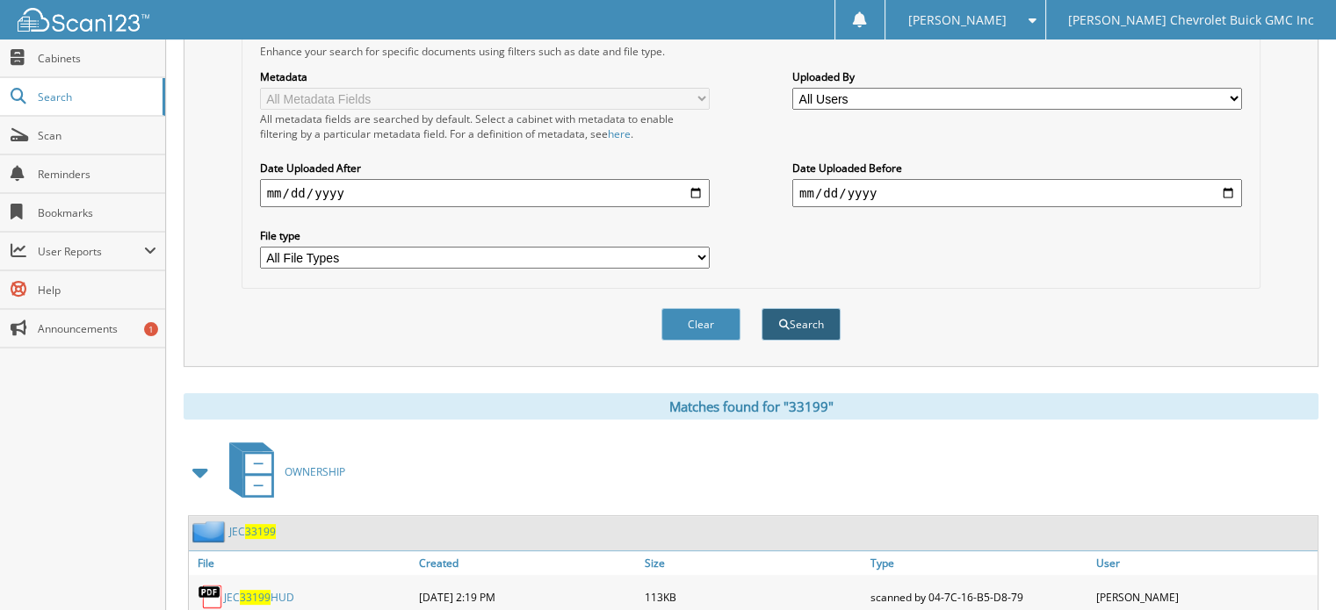
type input "b35919"
click at [813, 308] on button "Search" at bounding box center [800, 324] width 79 height 32
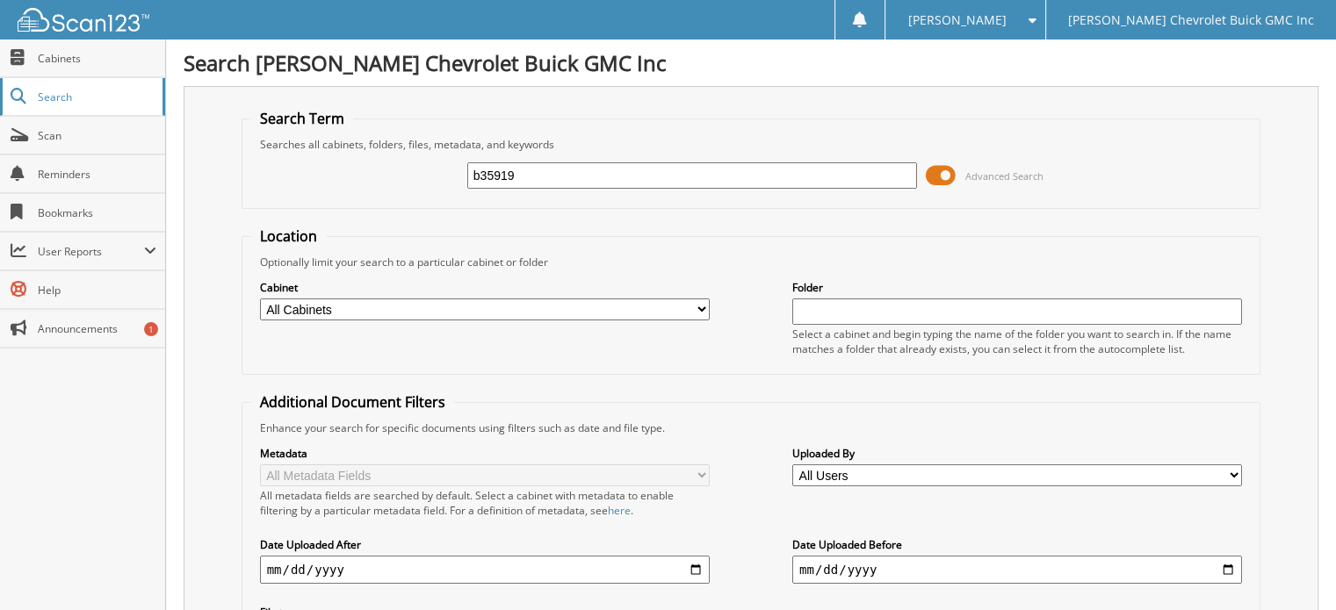
drag, startPoint x: 605, startPoint y: 182, endPoint x: 0, endPoint y: 102, distance: 610.3
click at [0, 102] on body "Donna S. Settings Logout Larry Hudson Chevrolet Buick GMC Inc Close Cabinets Se…" at bounding box center [668, 429] width 1336 height 858
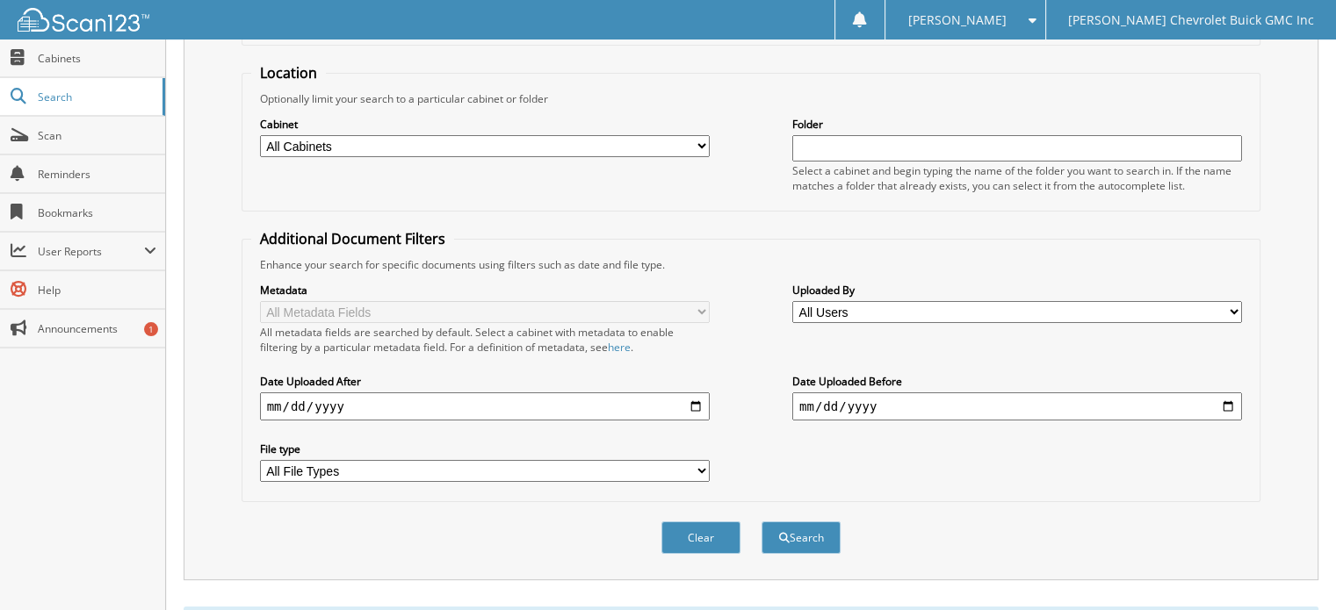
scroll to position [232, 0]
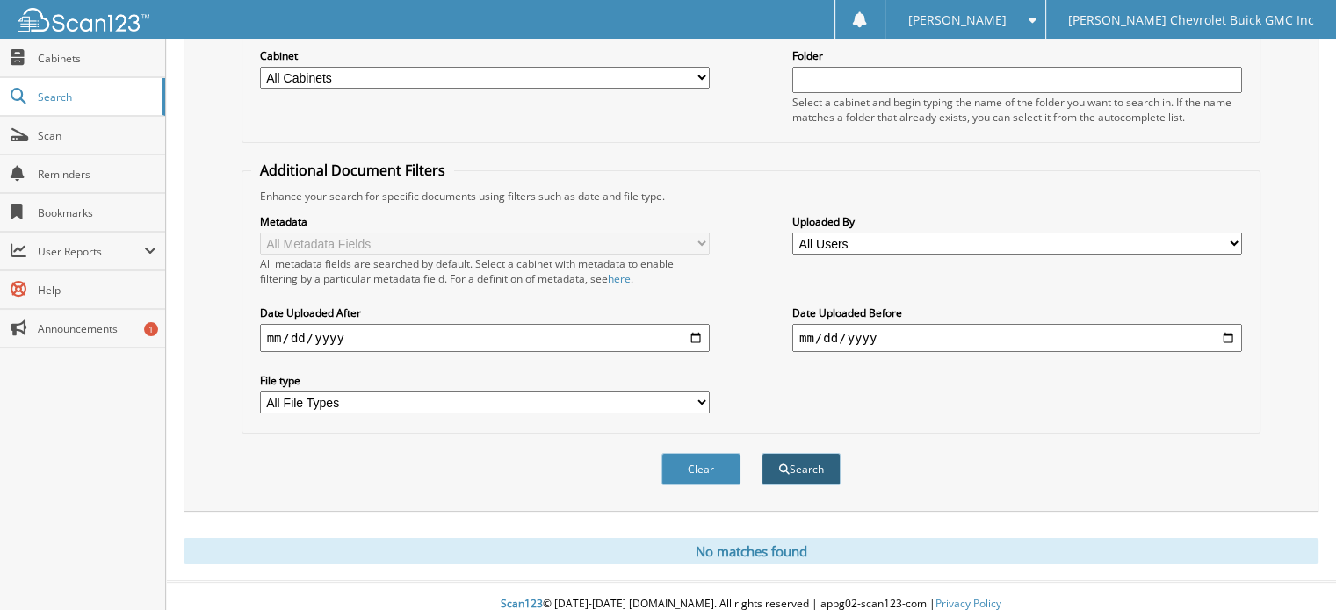
type input "93331"
click at [803, 461] on button "Search" at bounding box center [800, 469] width 79 height 32
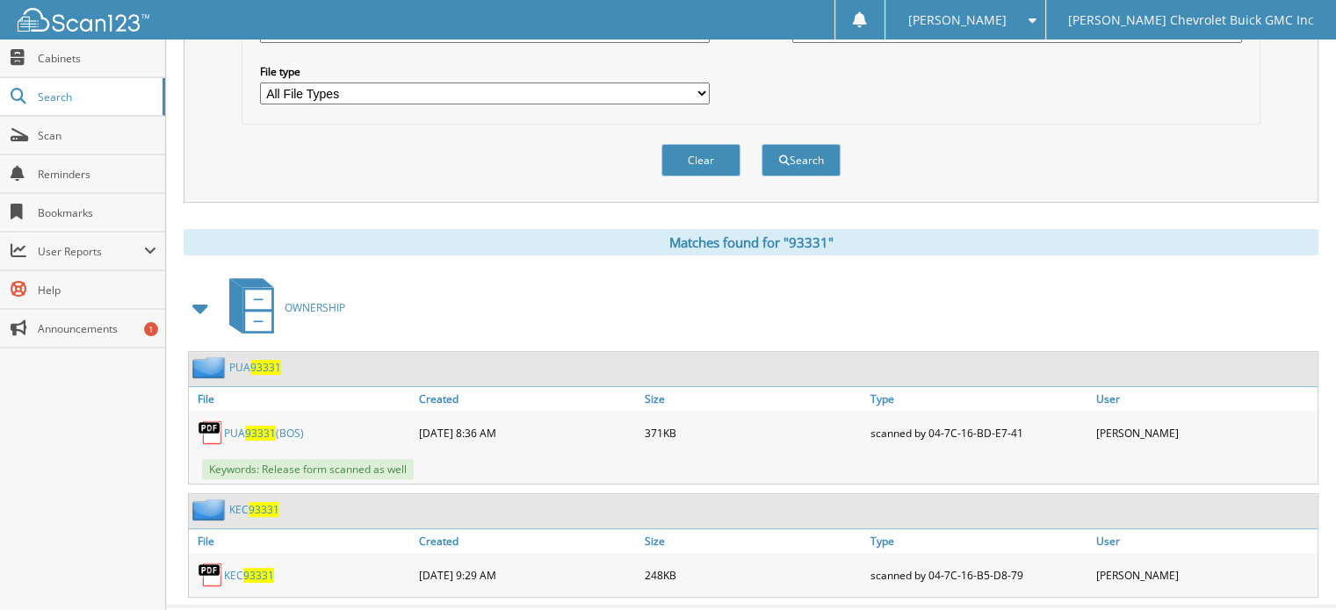
scroll to position [560, 0]
